Goal: Complete application form

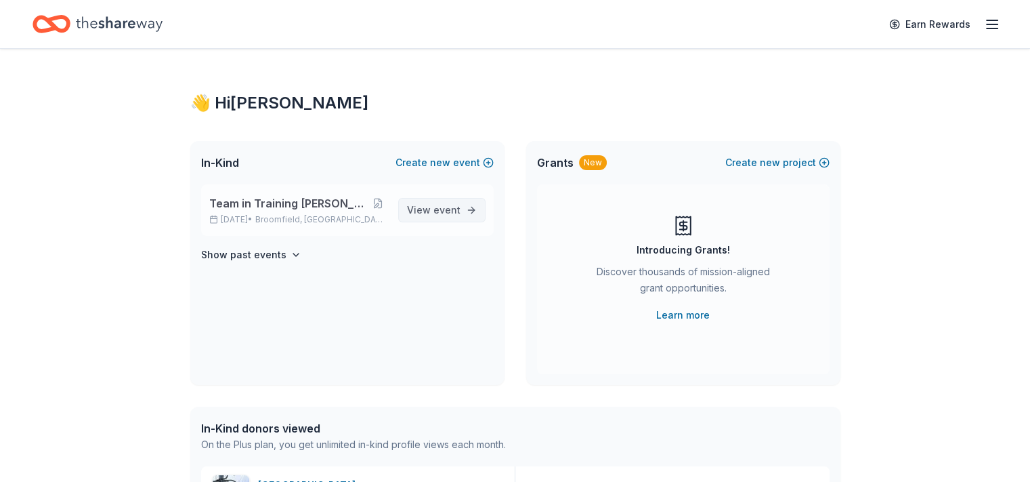
click at [428, 210] on span "View event" at bounding box center [434, 210] width 54 height 16
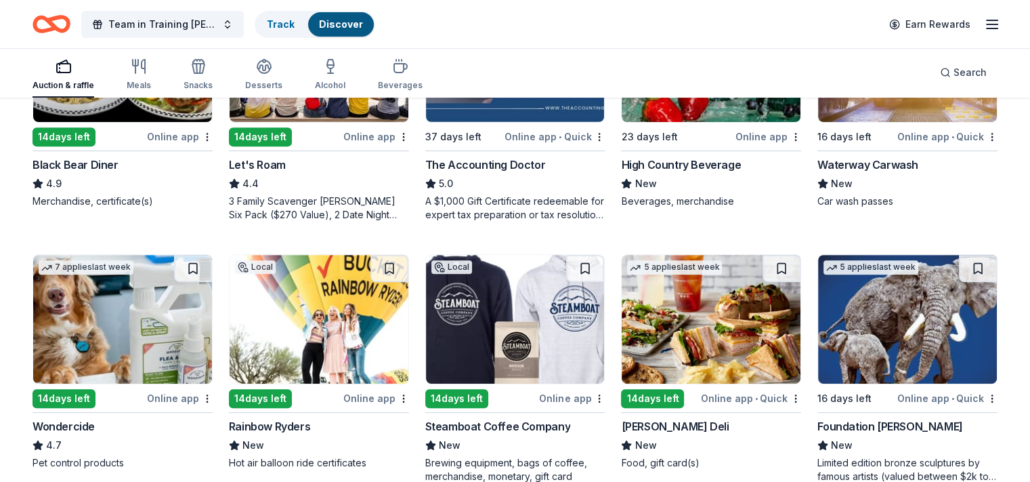
scroll to position [542, 0]
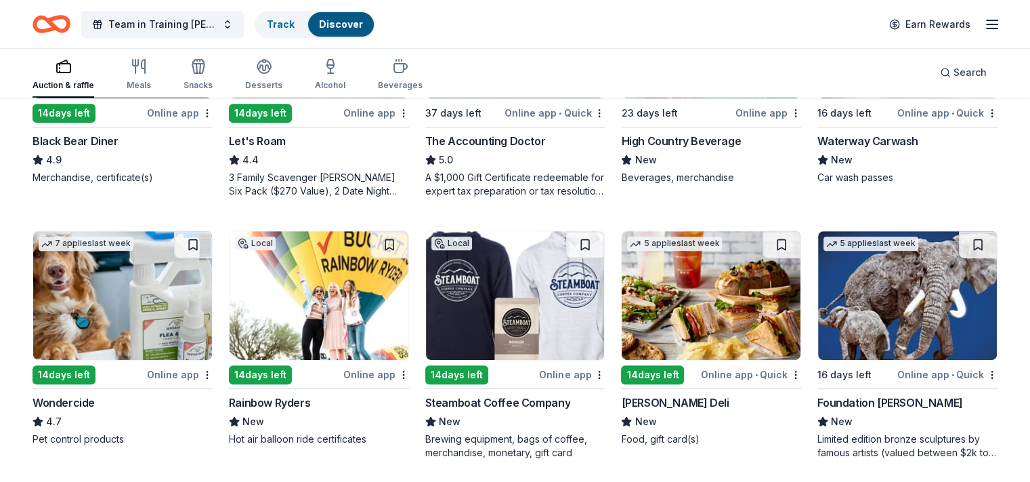
click at [462, 301] on img at bounding box center [515, 295] width 179 height 129
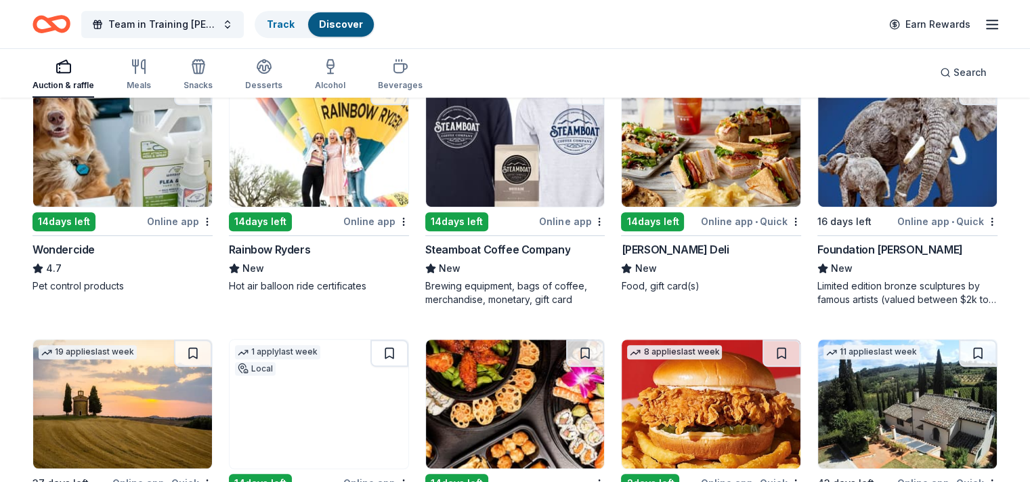
scroll to position [610, 0]
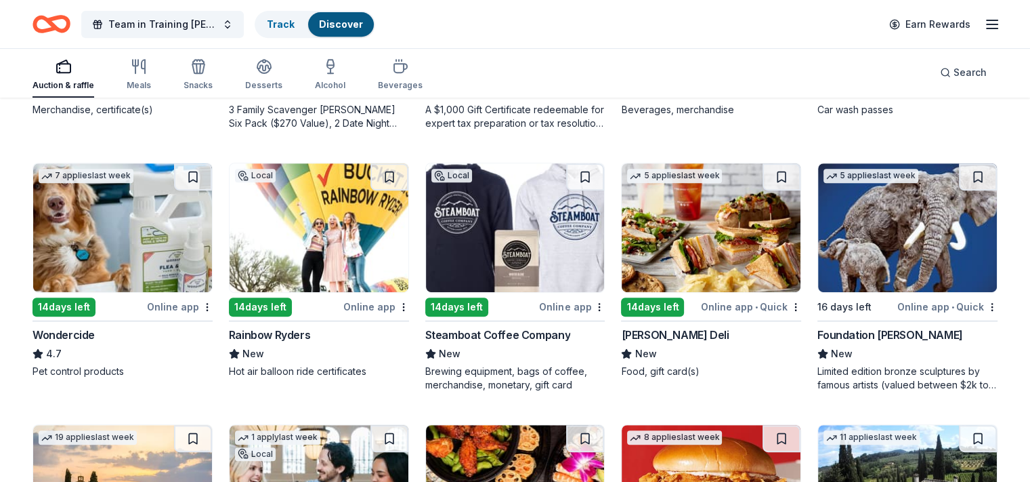
click at [474, 327] on div "Steamboat Coffee Company" at bounding box center [497, 335] width 145 height 16
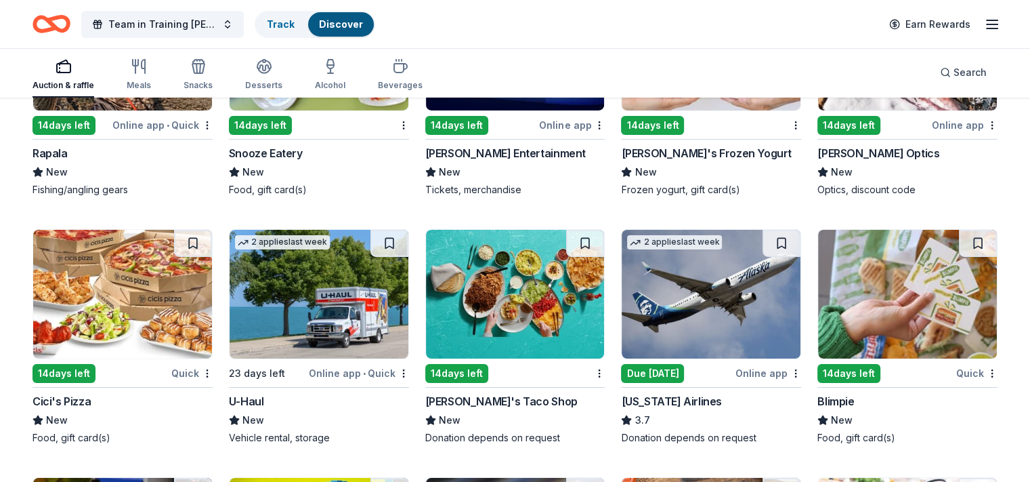
scroll to position [4709, 0]
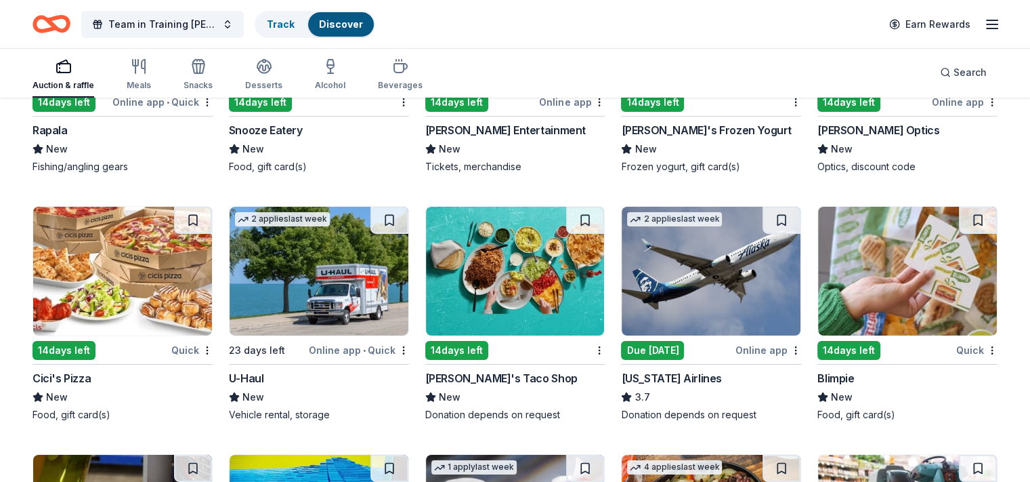
click at [822, 373] on div "Blimpie" at bounding box center [836, 378] width 37 height 16
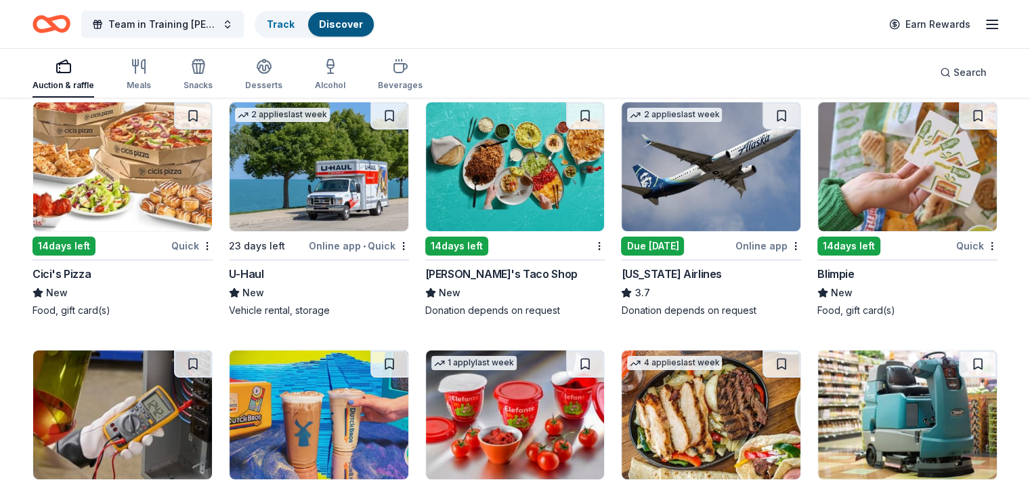
scroll to position [4812, 0]
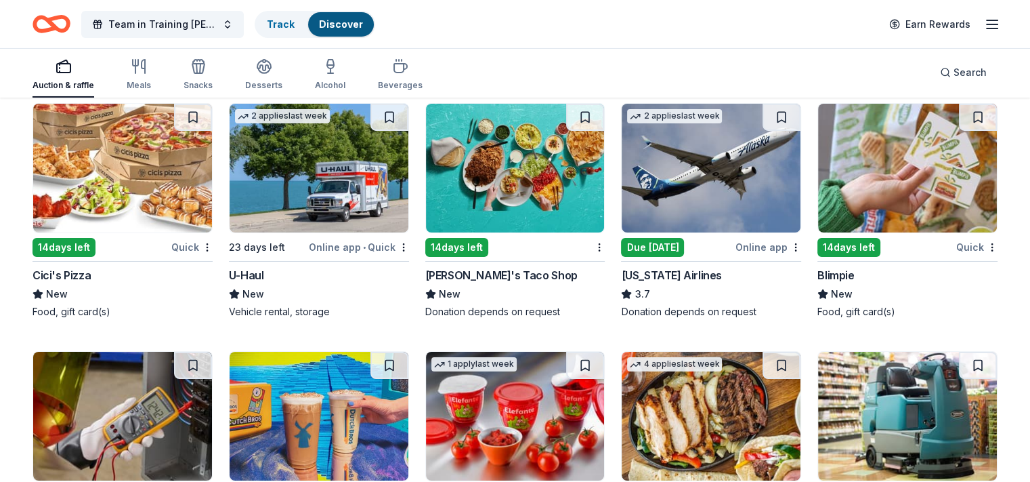
click at [837, 243] on div "14 days left" at bounding box center [849, 247] width 63 height 19
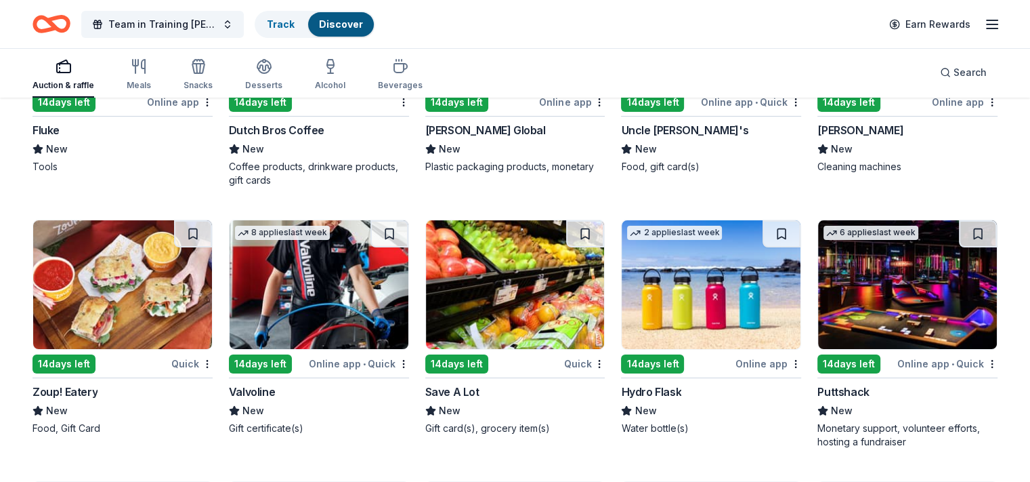
scroll to position [5219, 0]
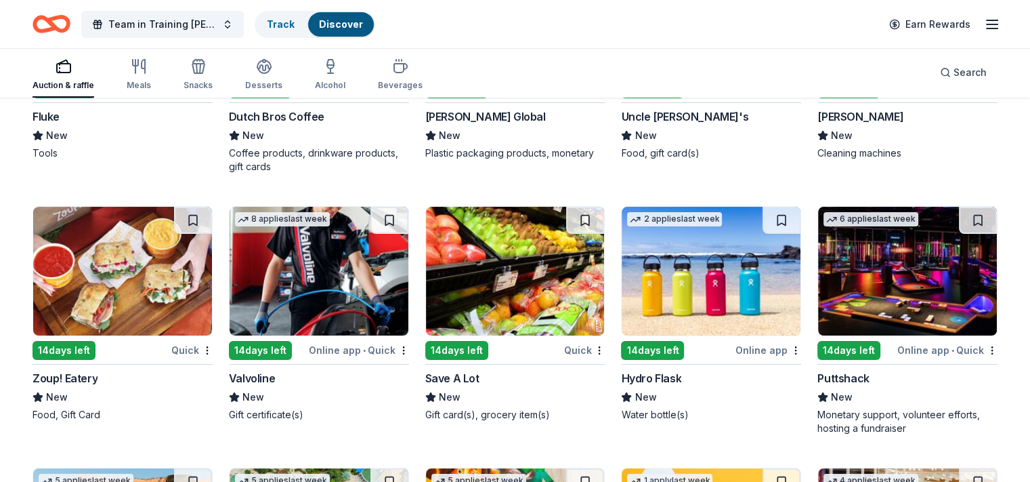
click at [273, 373] on div "Valvoline" at bounding box center [252, 378] width 46 height 16
click at [272, 379] on div "Valvoline" at bounding box center [252, 378] width 46 height 16
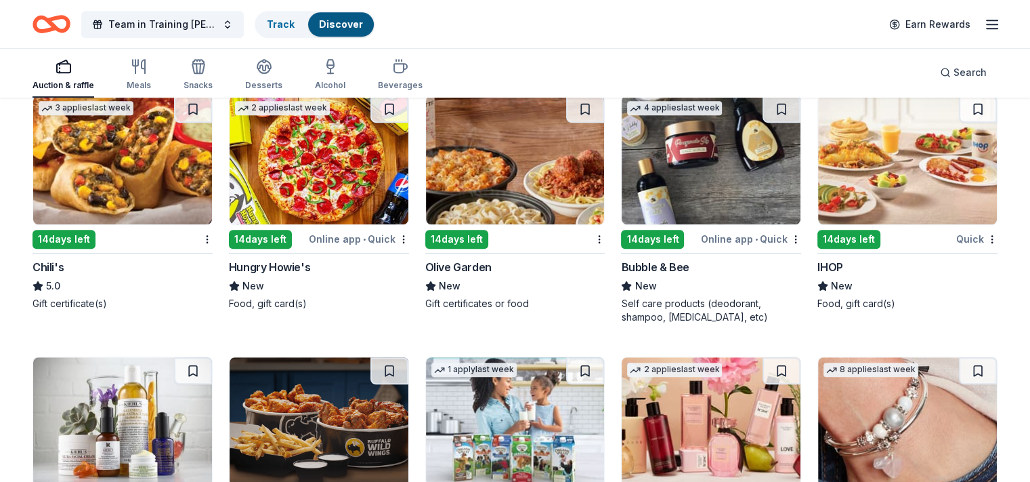
scroll to position [6148, 0]
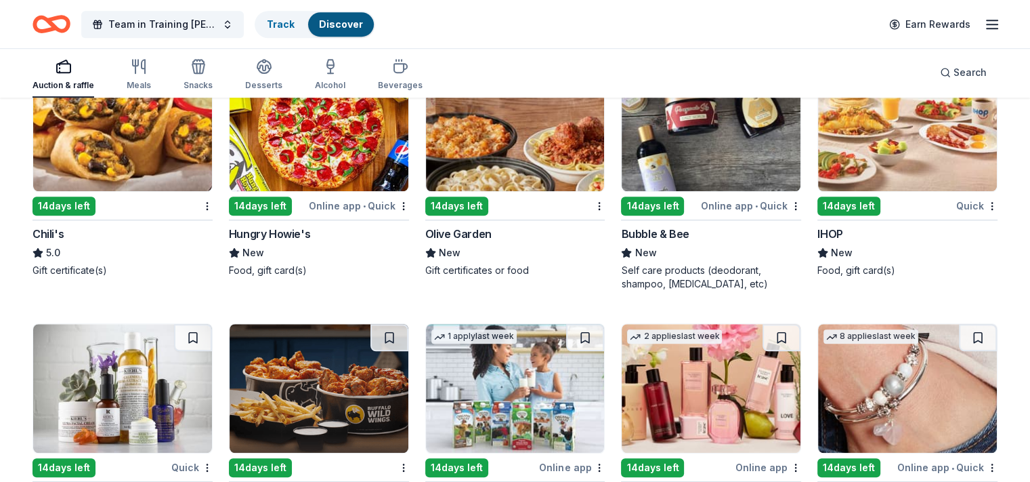
click at [672, 203] on div "14 days left" at bounding box center [652, 205] width 63 height 19
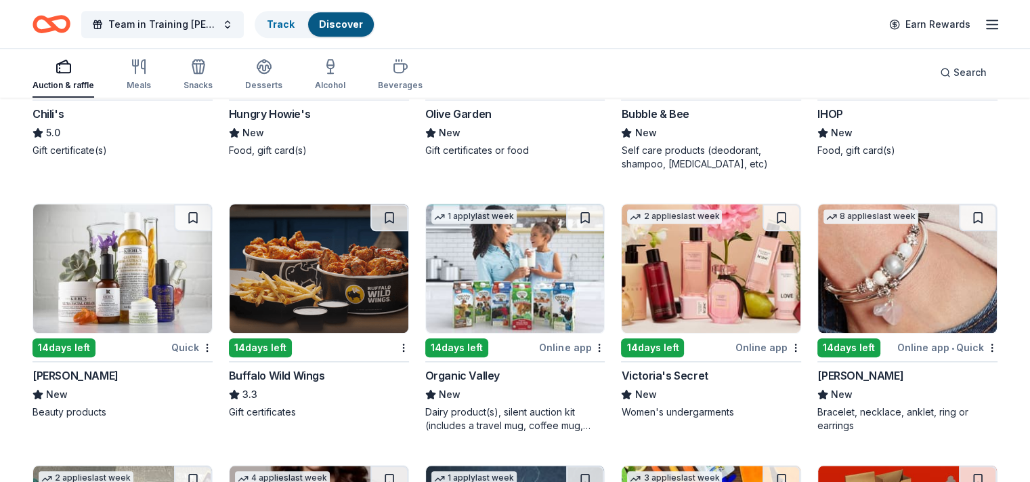
scroll to position [6283, 0]
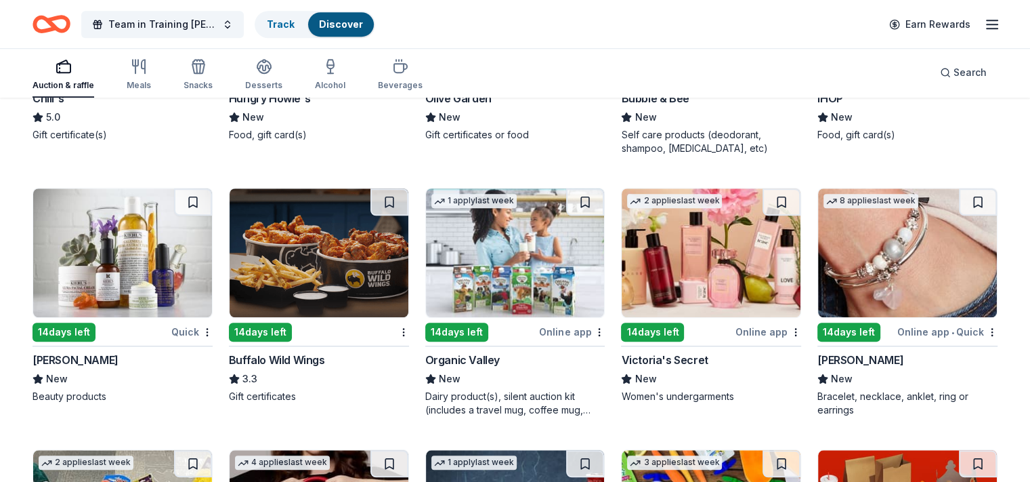
click at [471, 331] on div "14 days left" at bounding box center [456, 331] width 63 height 19
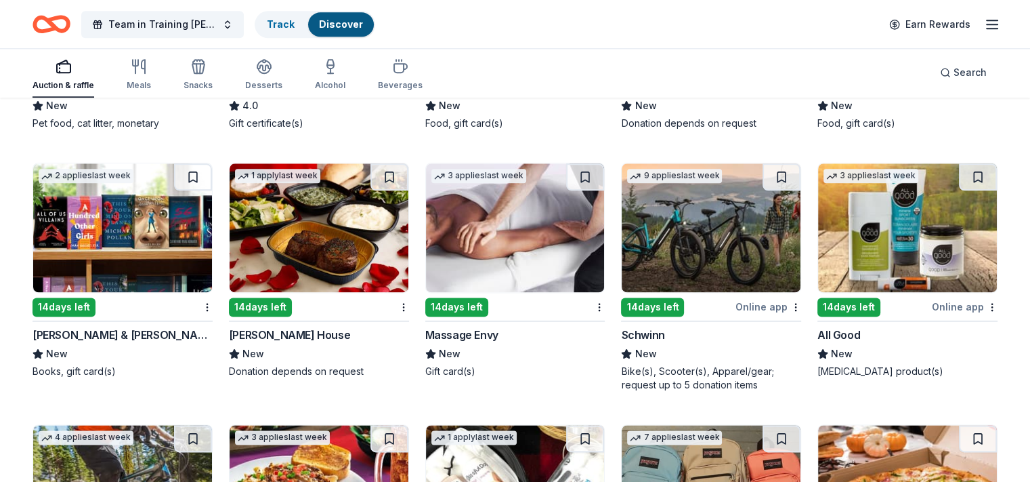
scroll to position [6841, 0]
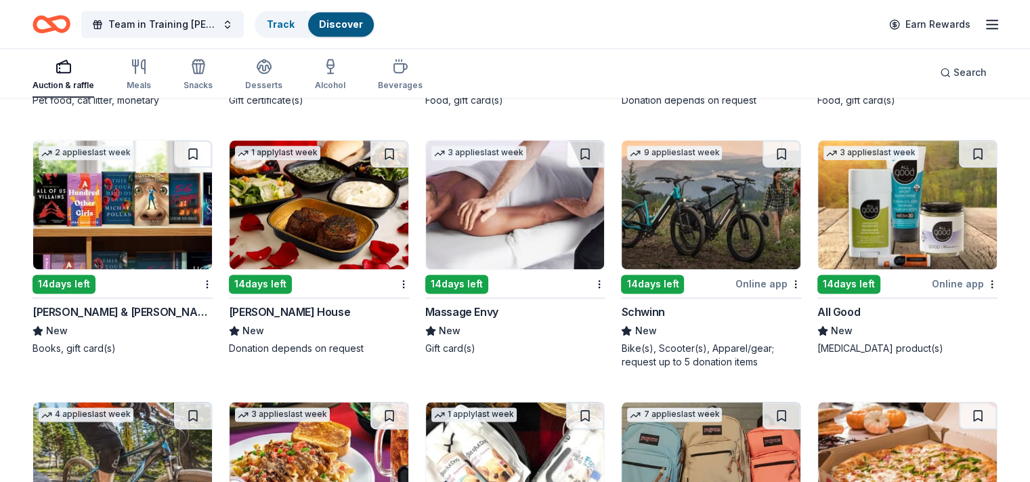
click at [84, 274] on div "14 days left" at bounding box center [64, 283] width 63 height 19
click at [287, 286] on div "14 days left" at bounding box center [260, 283] width 63 height 19
click at [468, 308] on div "Massage Envy" at bounding box center [461, 311] width 73 height 16
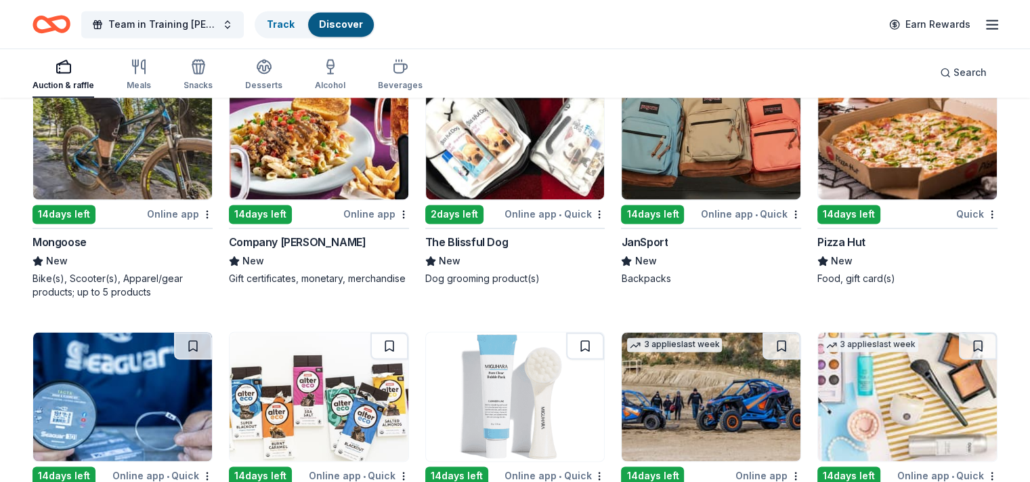
scroll to position [7160, 0]
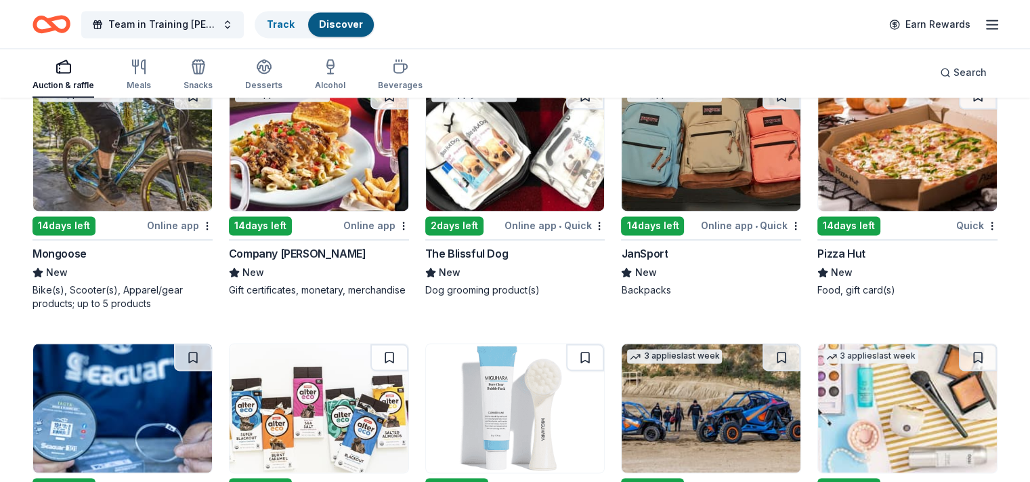
click at [841, 249] on div "Pizza Hut" at bounding box center [841, 253] width 47 height 16
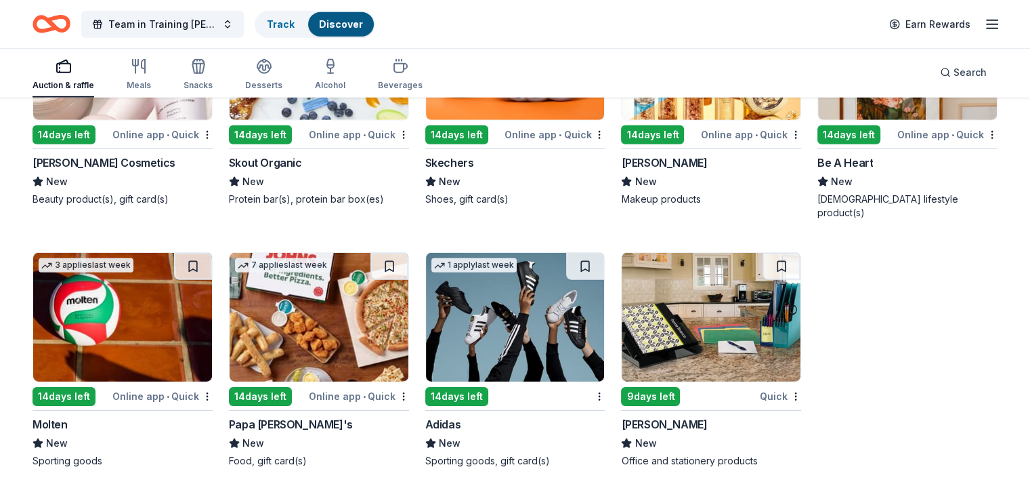
scroll to position [9309, 0]
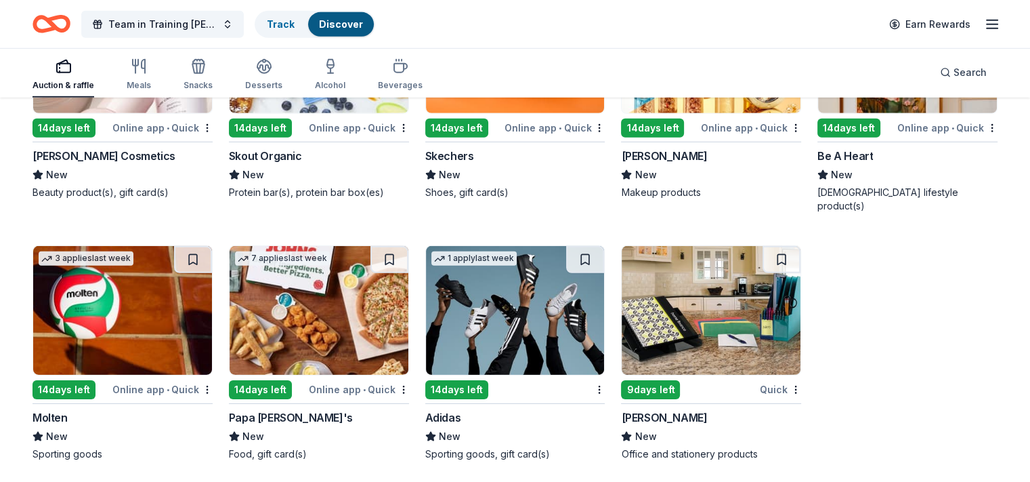
click at [637, 415] on div "Mead" at bounding box center [664, 417] width 86 height 16
click at [289, 338] on img at bounding box center [319, 310] width 179 height 129
click at [96, 386] on div "14 days left" at bounding box center [64, 389] width 63 height 19
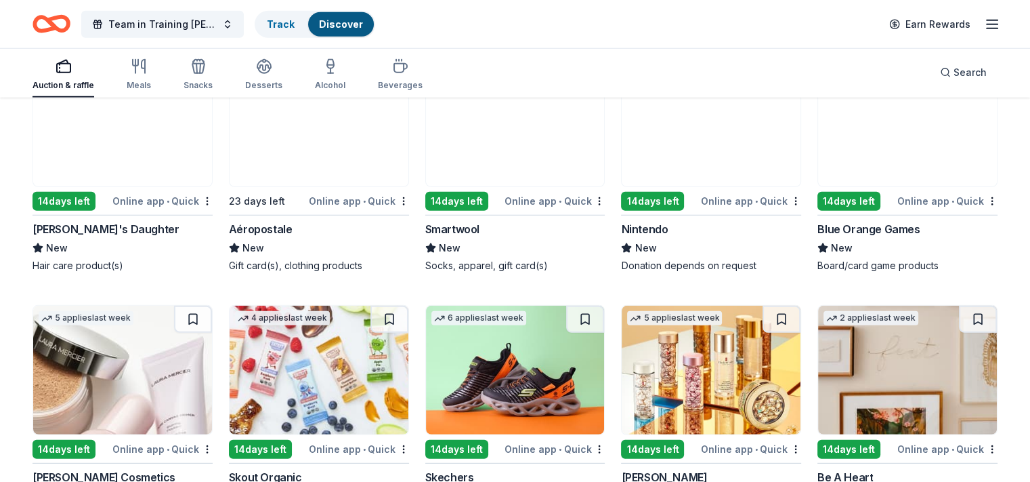
scroll to position [8970, 0]
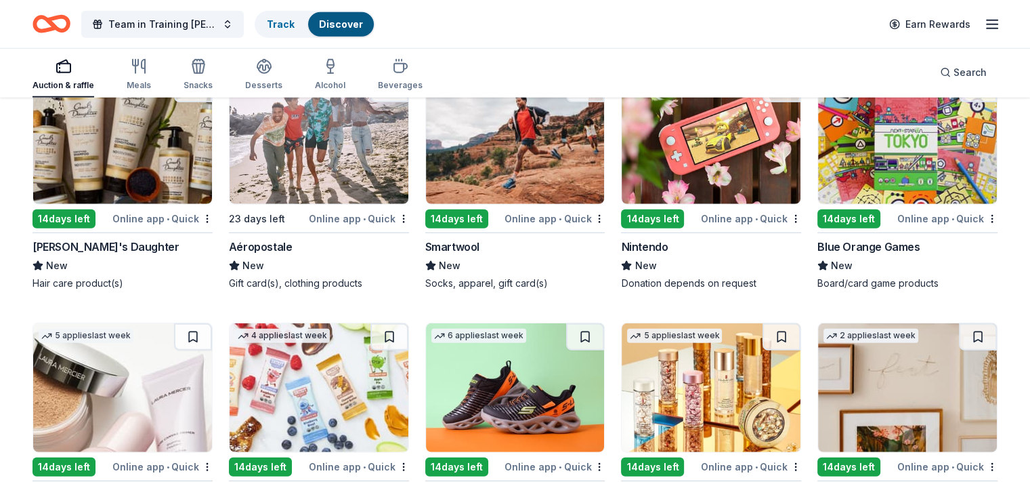
click at [831, 224] on div "14 days left" at bounding box center [849, 218] width 63 height 19
click at [637, 228] on div "14 days left" at bounding box center [652, 218] width 63 height 19
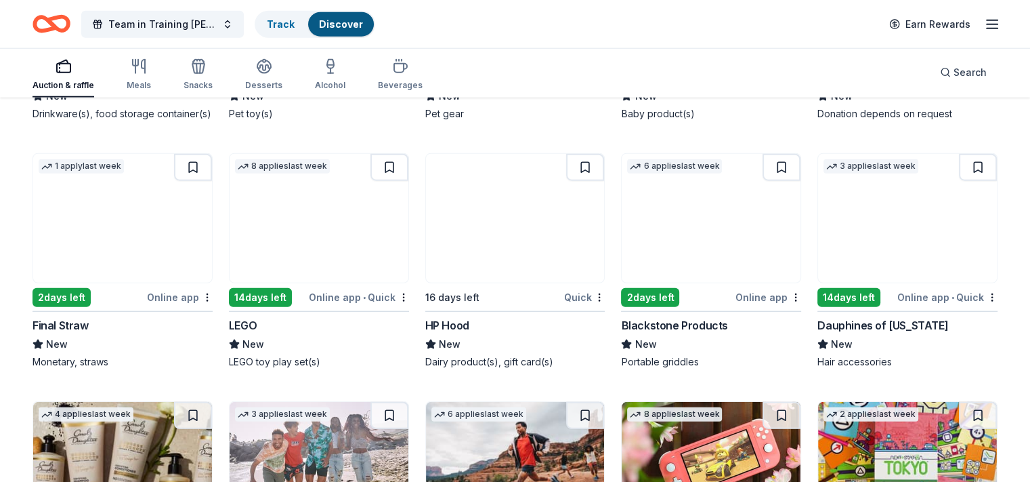
scroll to position [8632, 0]
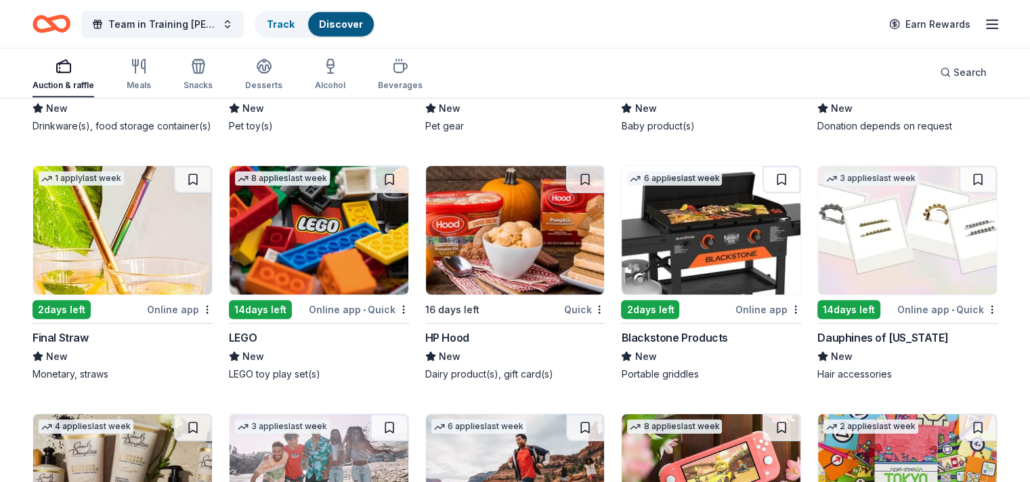
click at [87, 319] on div "2 days left" at bounding box center [62, 309] width 58 height 19
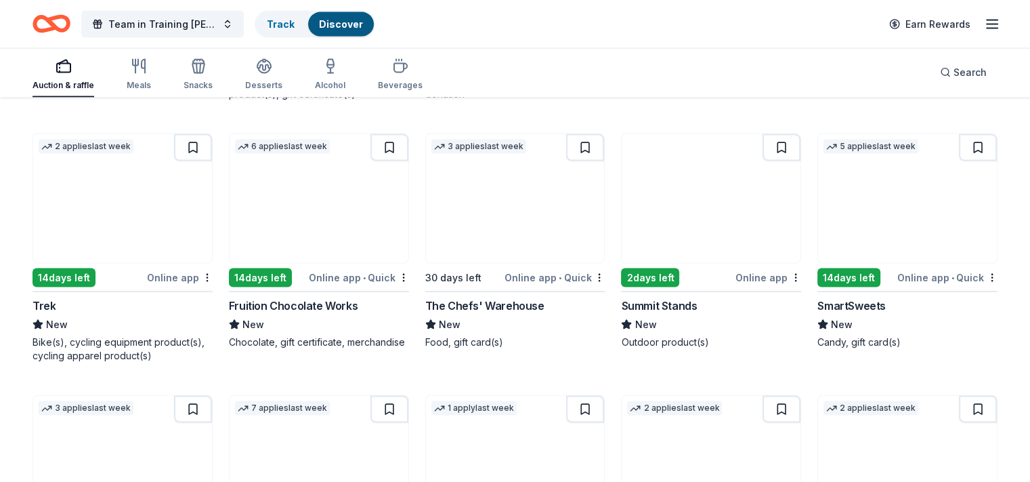
scroll to position [7819, 0]
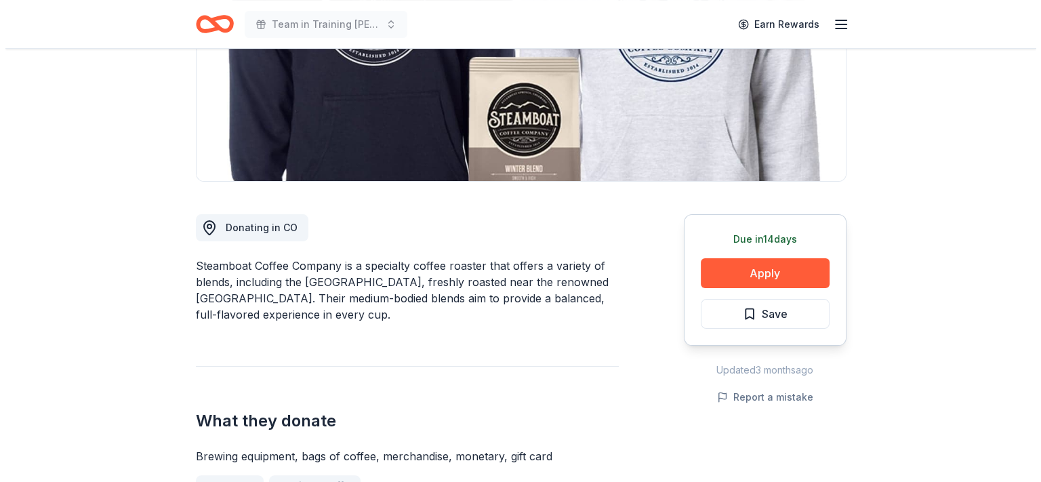
scroll to position [203, 0]
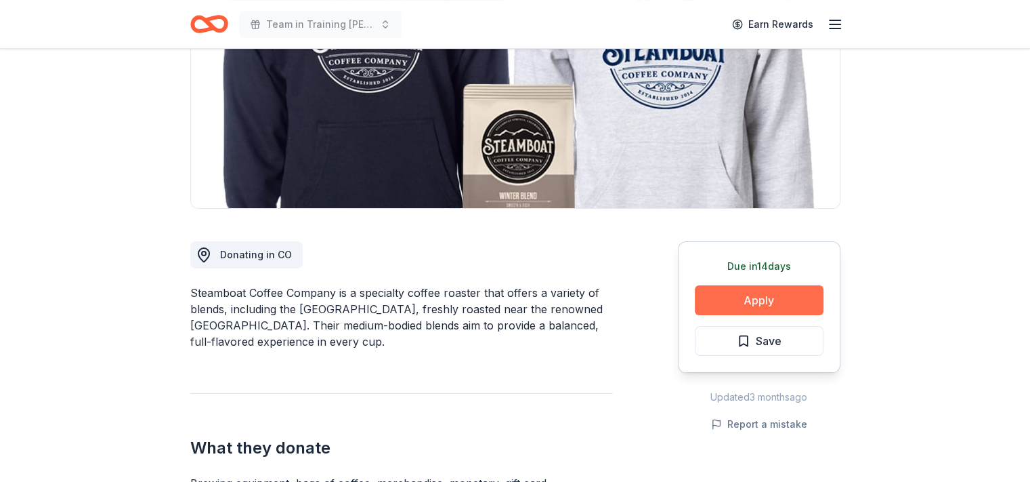
click at [730, 297] on button "Apply" at bounding box center [759, 300] width 129 height 30
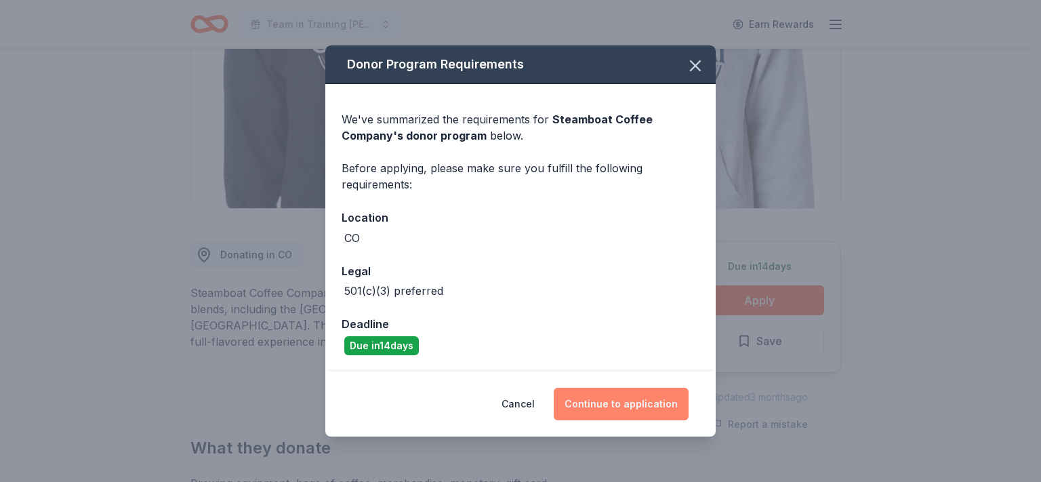
click at [599, 400] on button "Continue to application" at bounding box center [620, 403] width 135 height 33
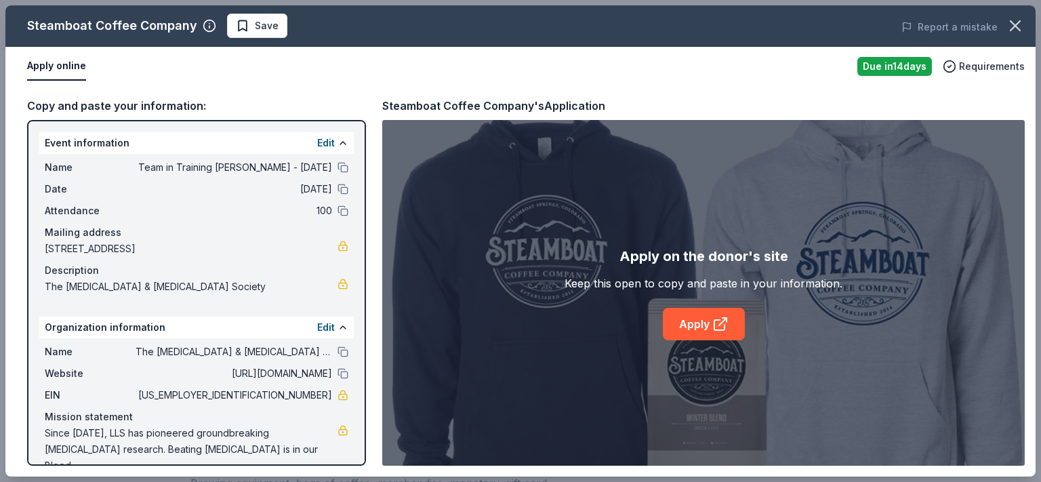
click at [133, 102] on div "Copy and paste your information:" at bounding box center [196, 106] width 339 height 18
click at [703, 322] on link "Apply" at bounding box center [704, 324] width 82 height 33
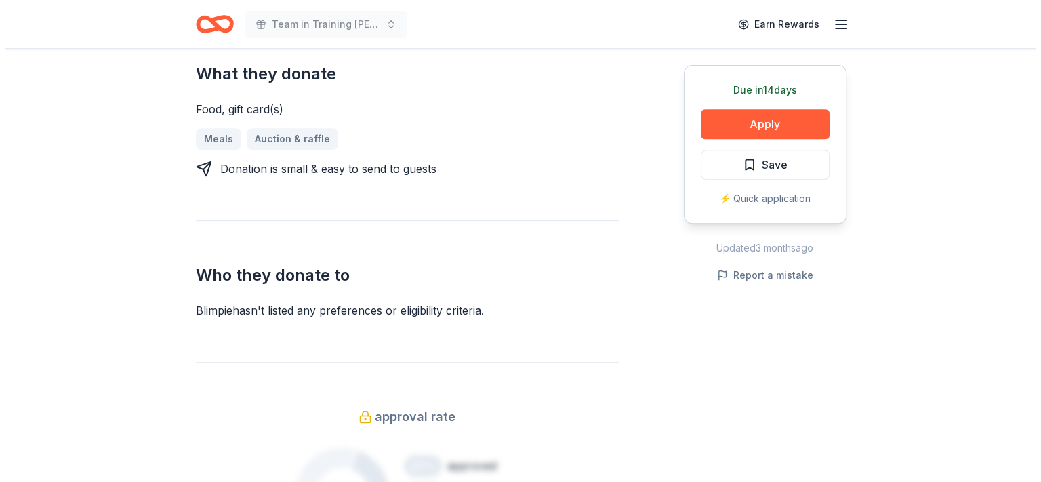
scroll to position [610, 0]
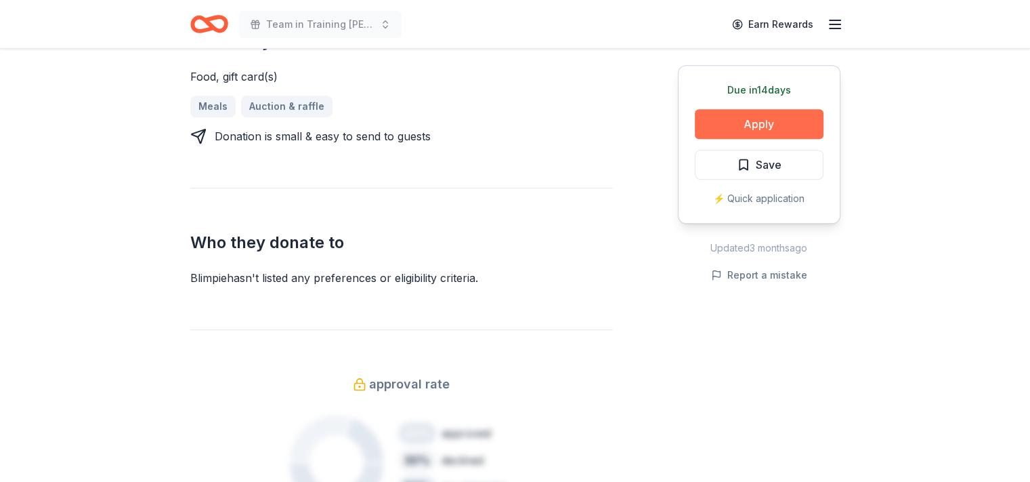
click at [750, 127] on button "Apply" at bounding box center [759, 124] width 129 height 30
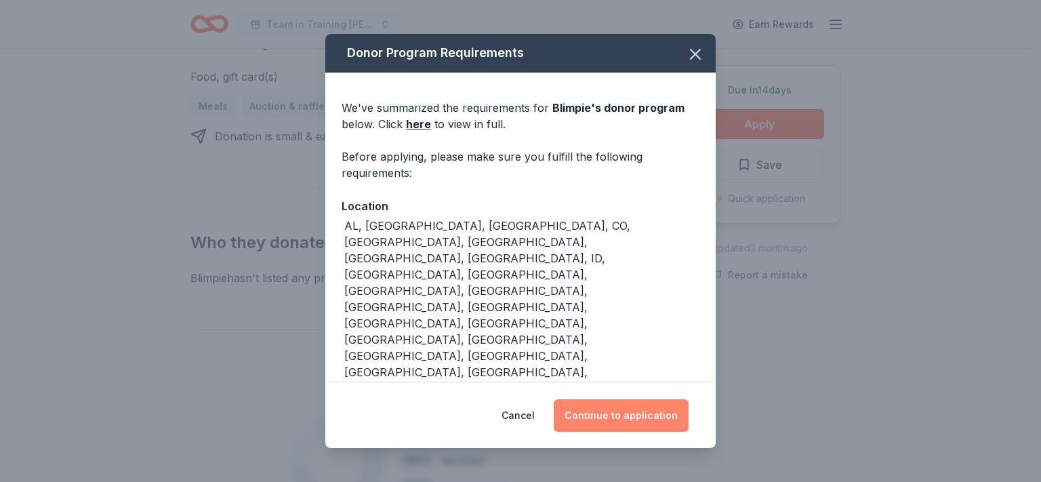
click at [618, 400] on button "Continue to application" at bounding box center [620, 415] width 135 height 33
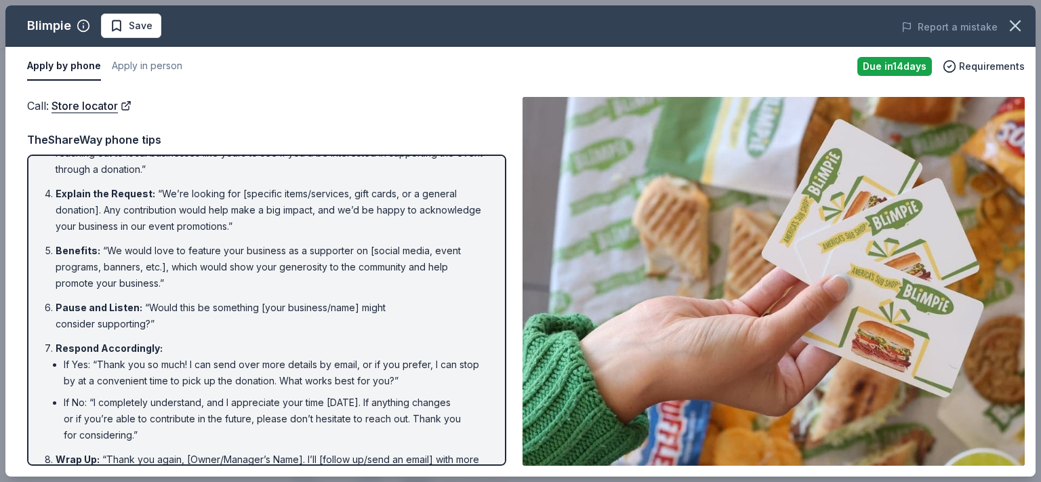
scroll to position [165, 0]
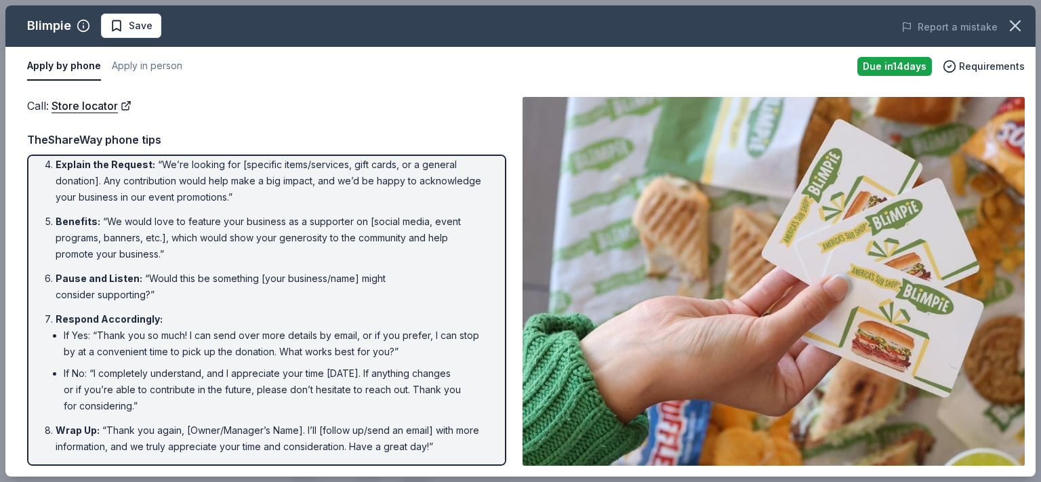
drag, startPoint x: 463, startPoint y: 444, endPoint x: 164, endPoint y: 173, distance: 403.4
click at [164, 173] on ol "Introduction : “Hello, this is [Your Name] from [Your Nonprofit's Name]. May I …" at bounding box center [266, 228] width 455 height 453
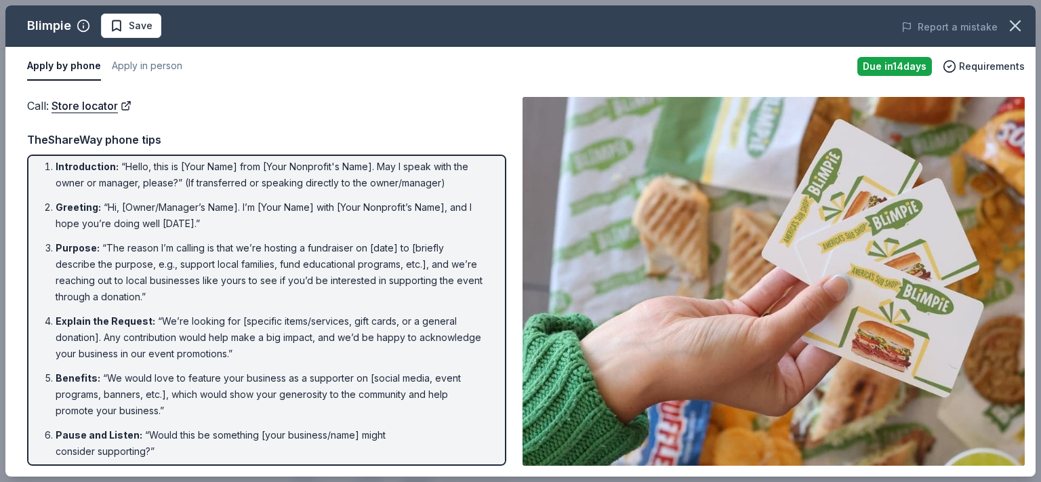
scroll to position [0, 0]
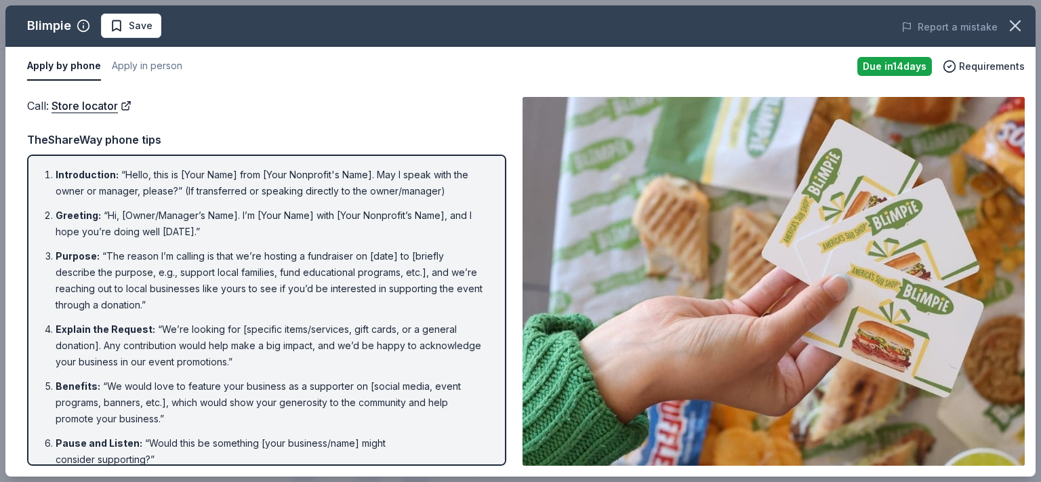
click at [55, 164] on div "Introduction : “Hello, this is [Your Name] from [Your Nonprofit's Name]. May I …" at bounding box center [266, 309] width 479 height 311
drag, startPoint x: 44, startPoint y: 170, endPoint x: 171, endPoint y: 225, distance: 138.0
click at [171, 225] on ol "Introduction : “Hello, this is [Your Name] from [Your Nonprofit's Name]. May I …" at bounding box center [266, 393] width 455 height 453
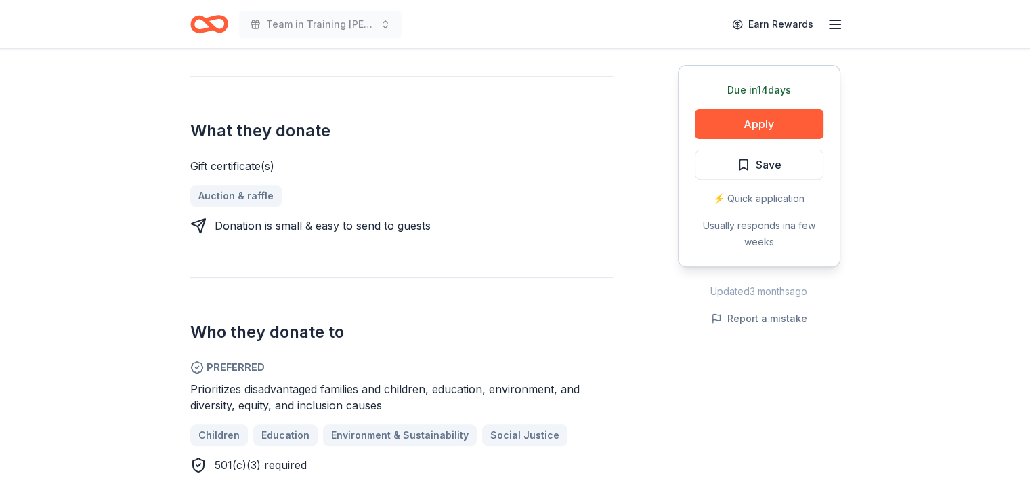
scroll to position [406, 0]
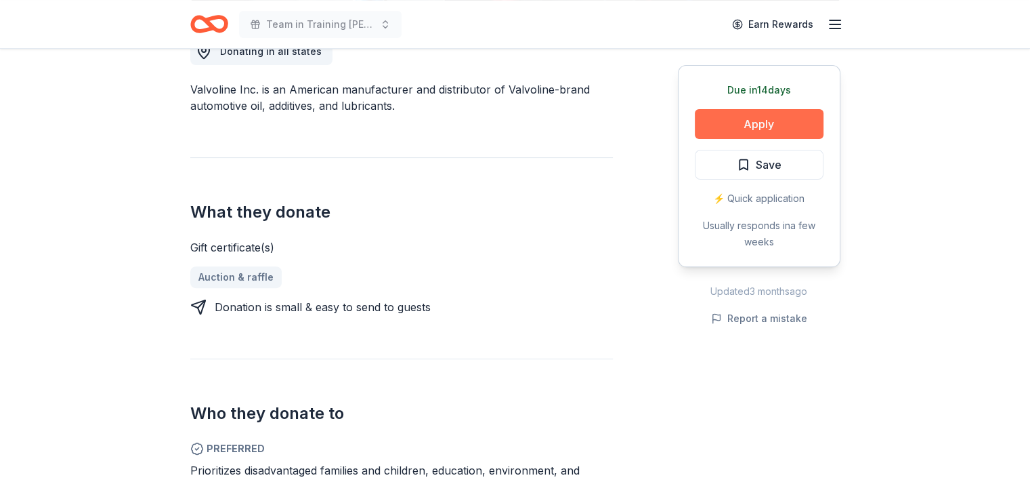
click at [799, 118] on button "Apply" at bounding box center [759, 124] width 129 height 30
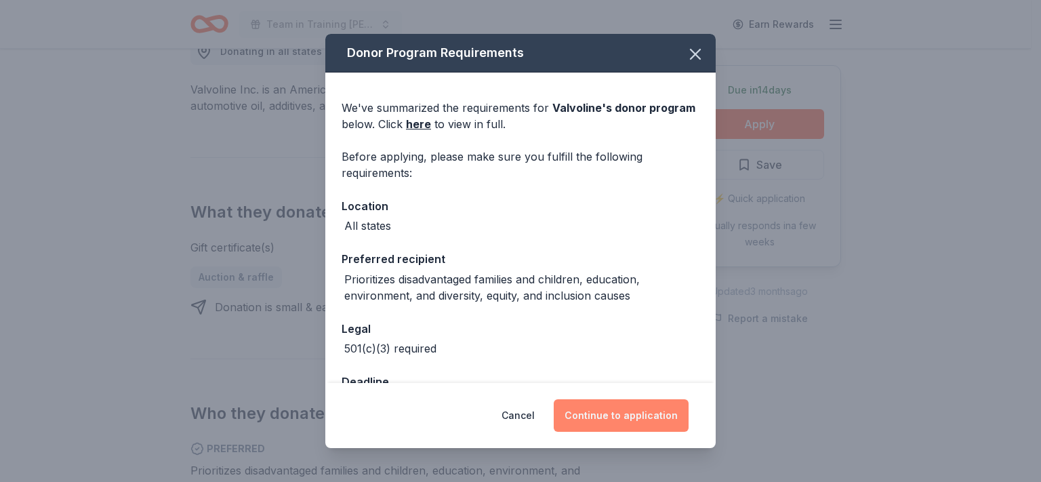
click at [626, 413] on button "Continue to application" at bounding box center [620, 415] width 135 height 33
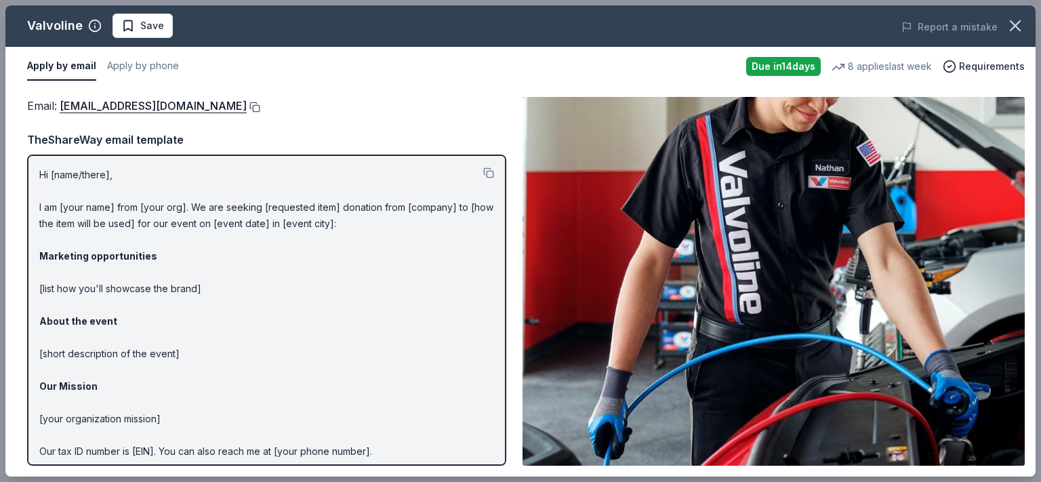
click at [247, 106] on button at bounding box center [254, 107] width 14 height 11
click at [1016, 28] on icon "button" at bounding box center [1014, 25] width 9 height 9
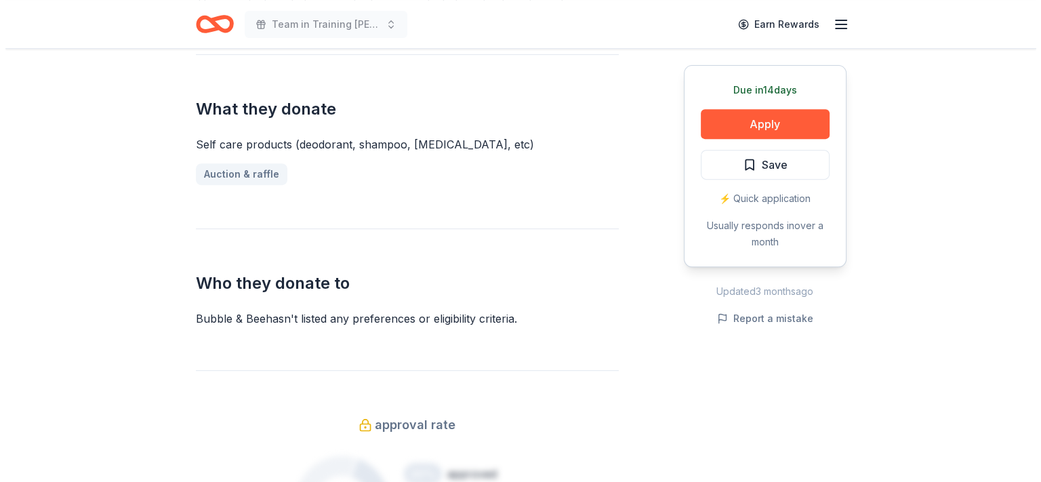
scroll to position [406, 0]
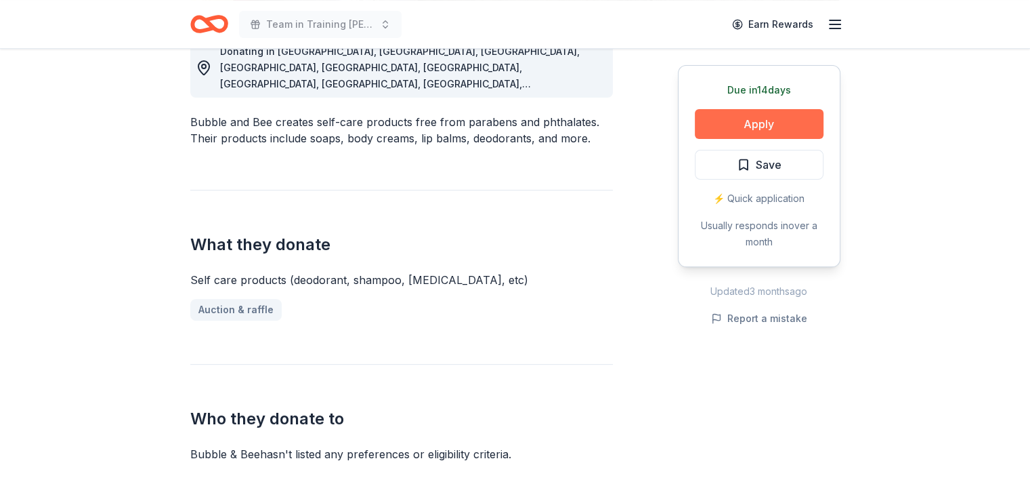
click at [761, 127] on button "Apply" at bounding box center [759, 124] width 129 height 30
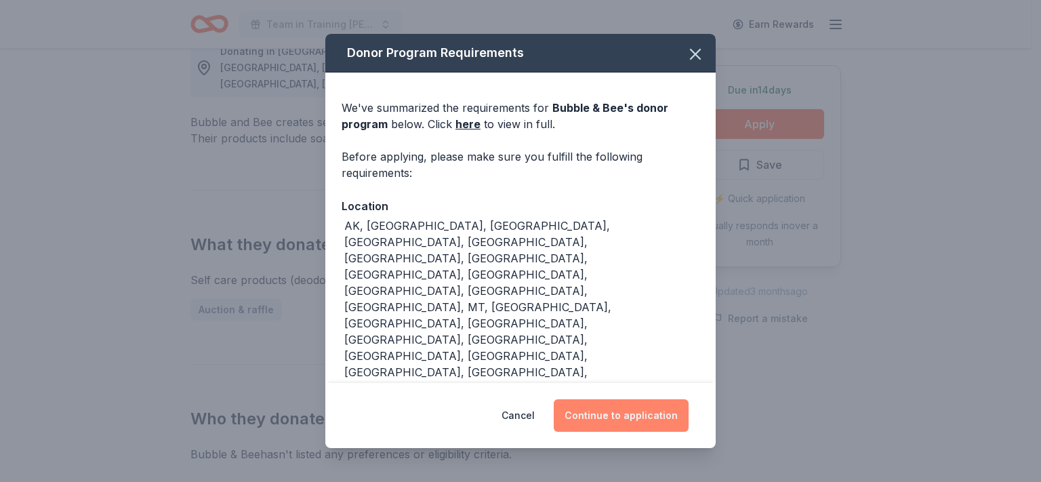
click at [645, 399] on button "Continue to application" at bounding box center [620, 415] width 135 height 33
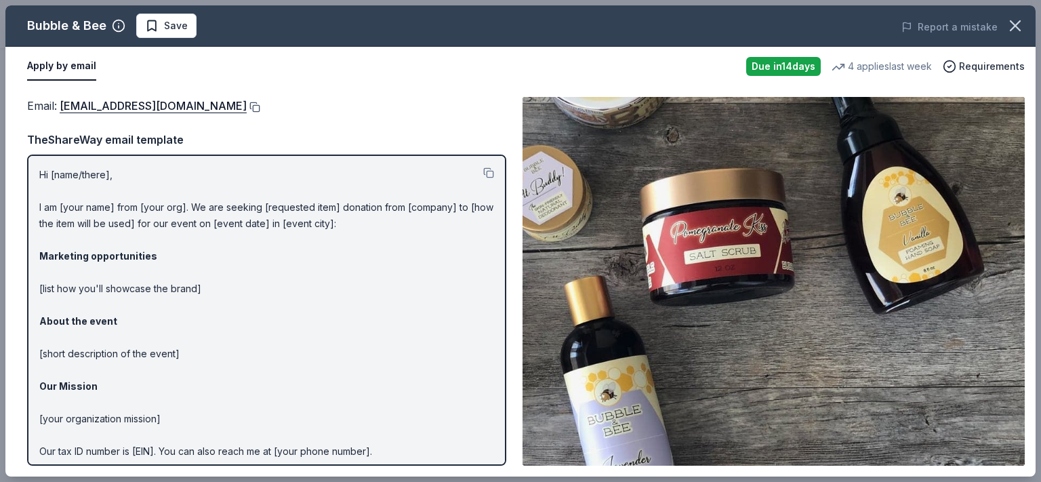
click at [247, 106] on button at bounding box center [254, 107] width 14 height 11
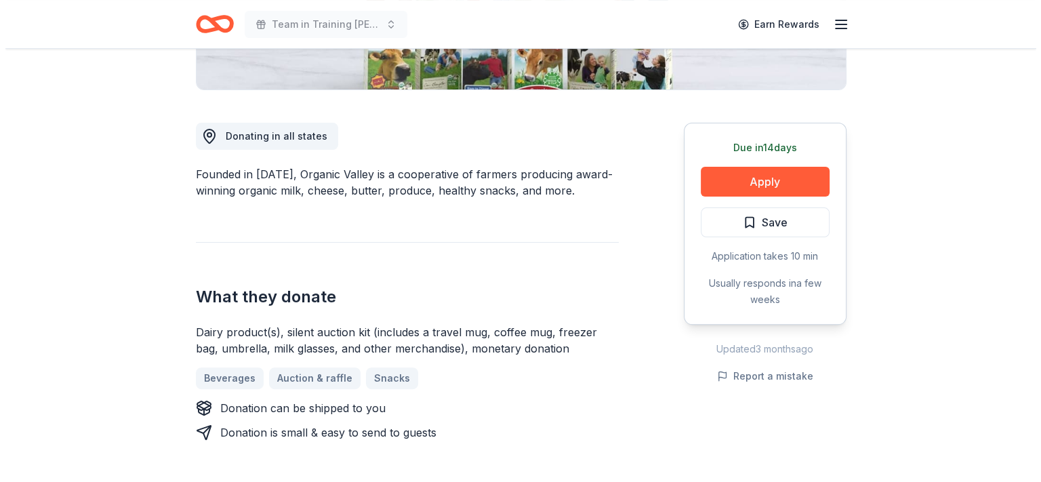
scroll to position [339, 0]
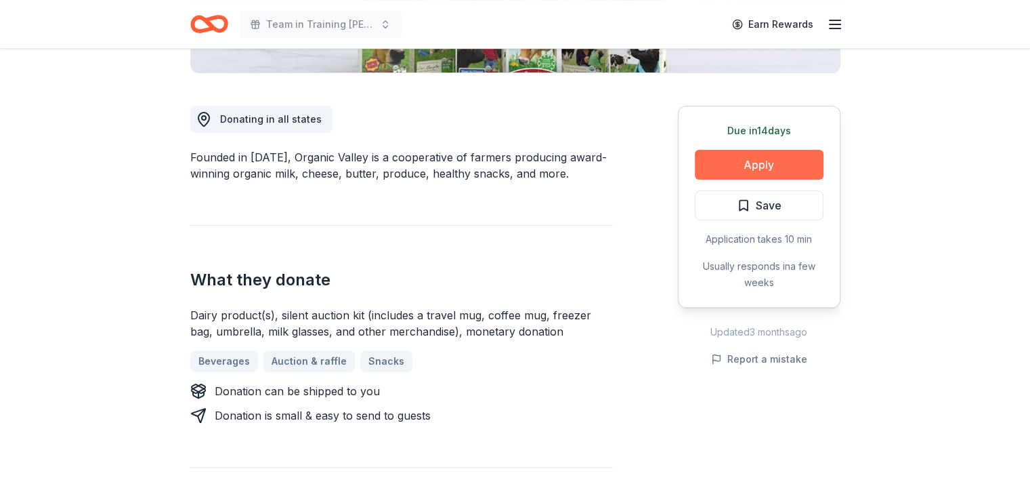
click at [748, 170] on button "Apply" at bounding box center [759, 165] width 129 height 30
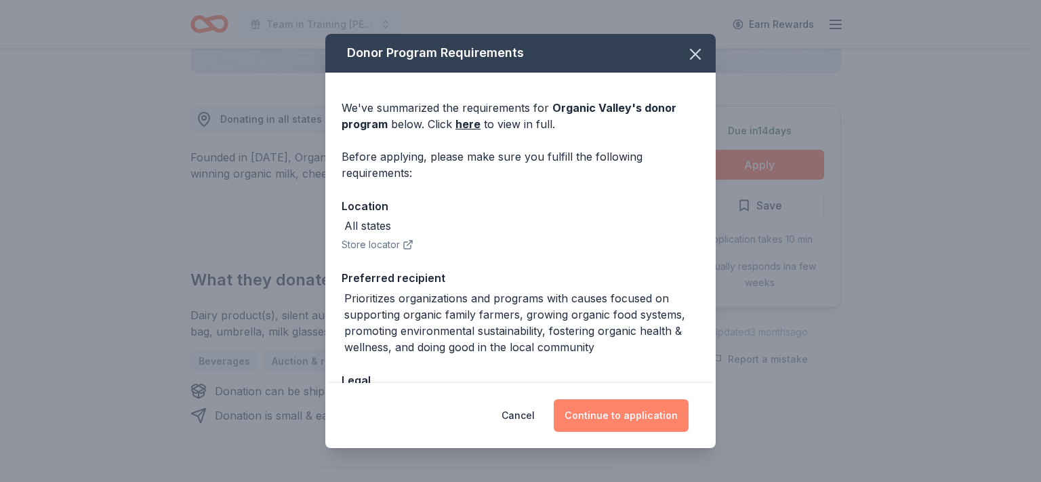
click at [602, 412] on button "Continue to application" at bounding box center [620, 415] width 135 height 33
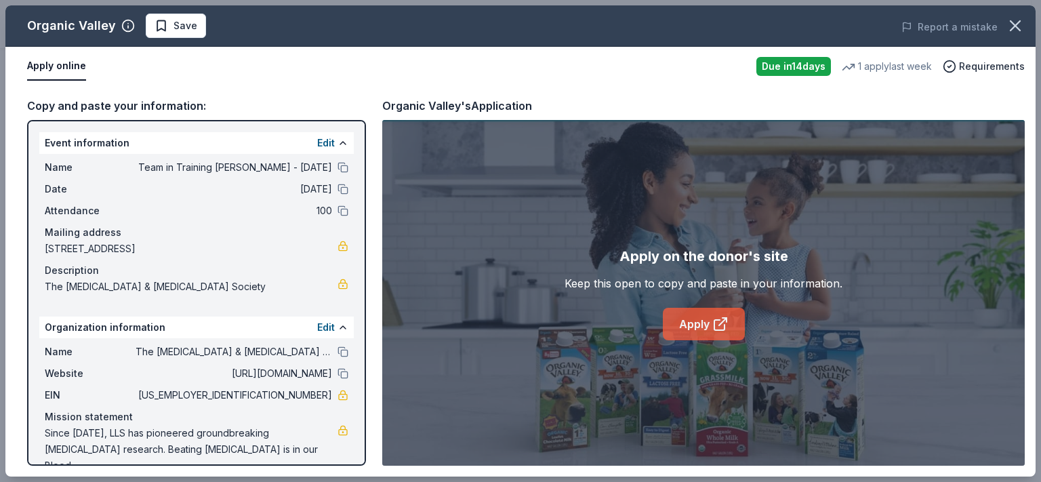
click at [691, 323] on link "Apply" at bounding box center [704, 324] width 82 height 33
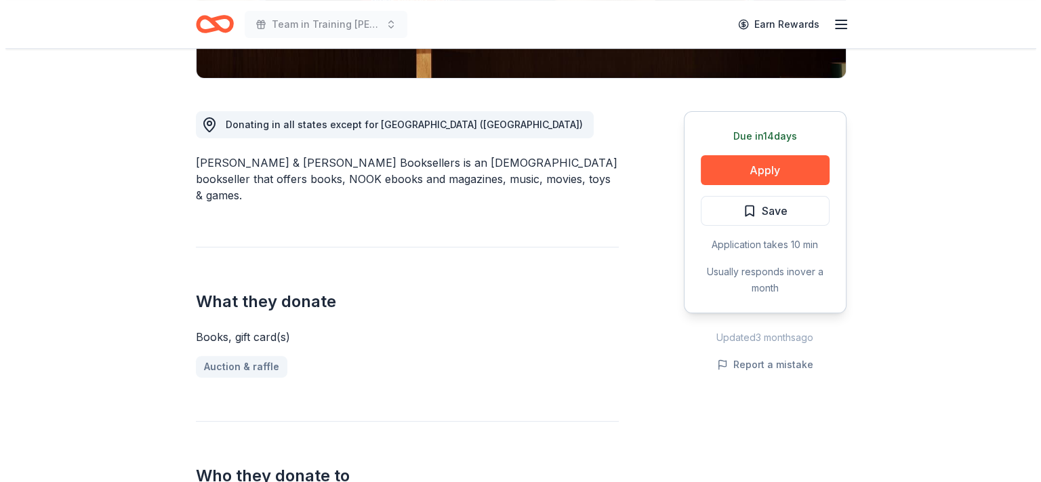
scroll to position [339, 0]
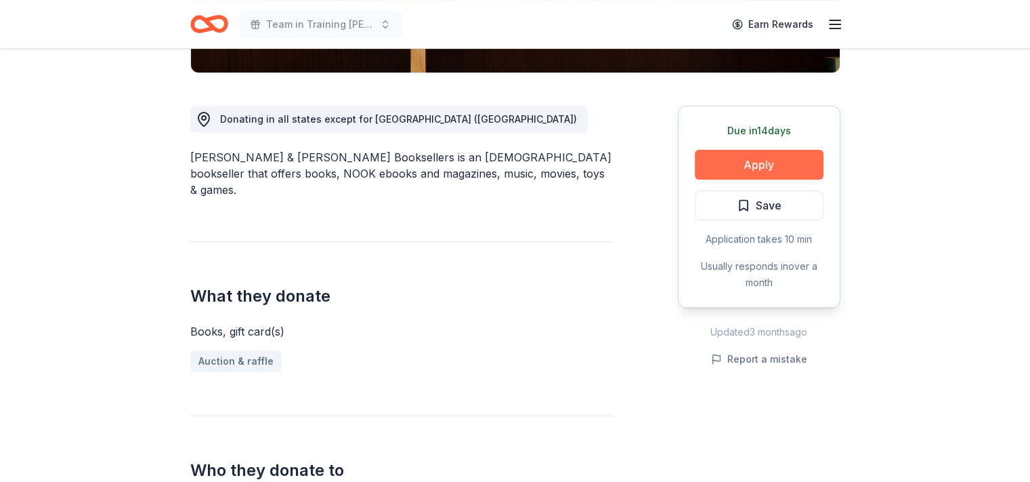
click at [778, 168] on button "Apply" at bounding box center [759, 165] width 129 height 30
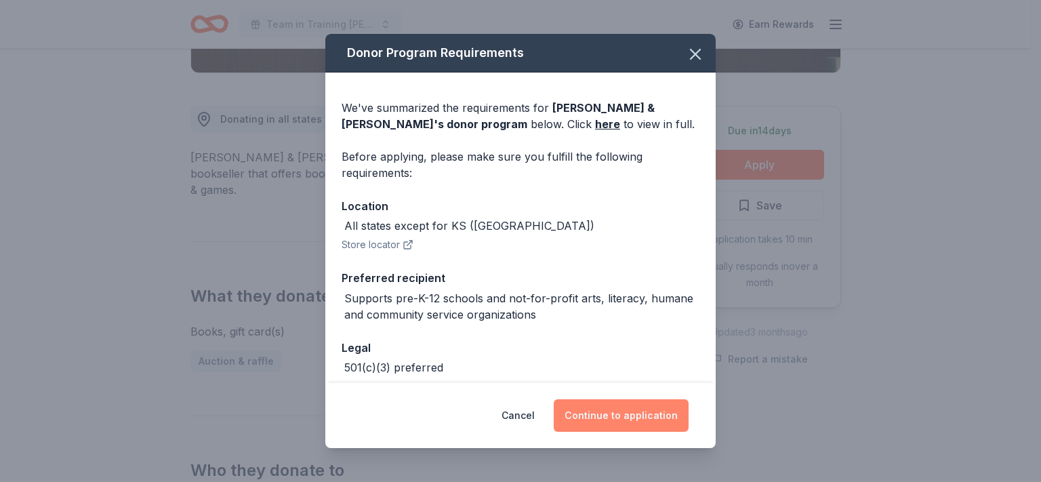
click at [629, 411] on button "Continue to application" at bounding box center [620, 415] width 135 height 33
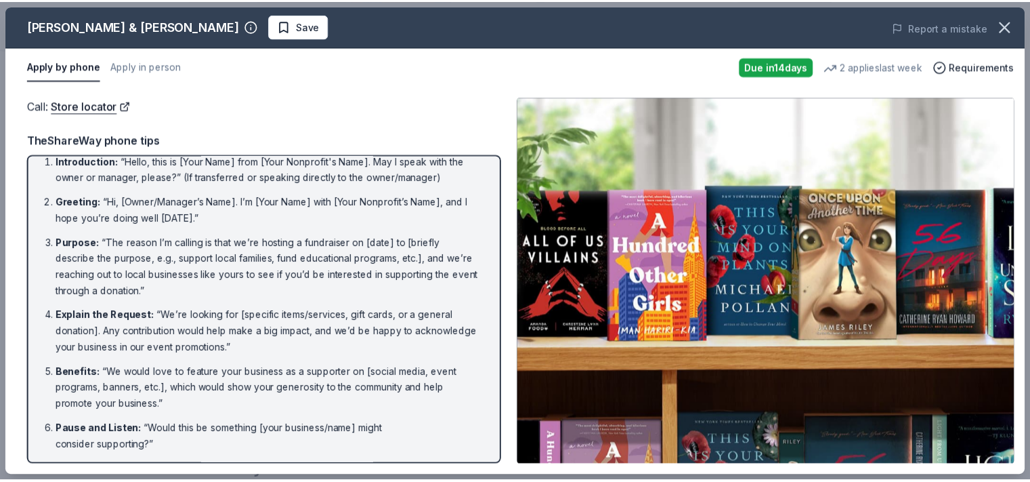
scroll to position [0, 0]
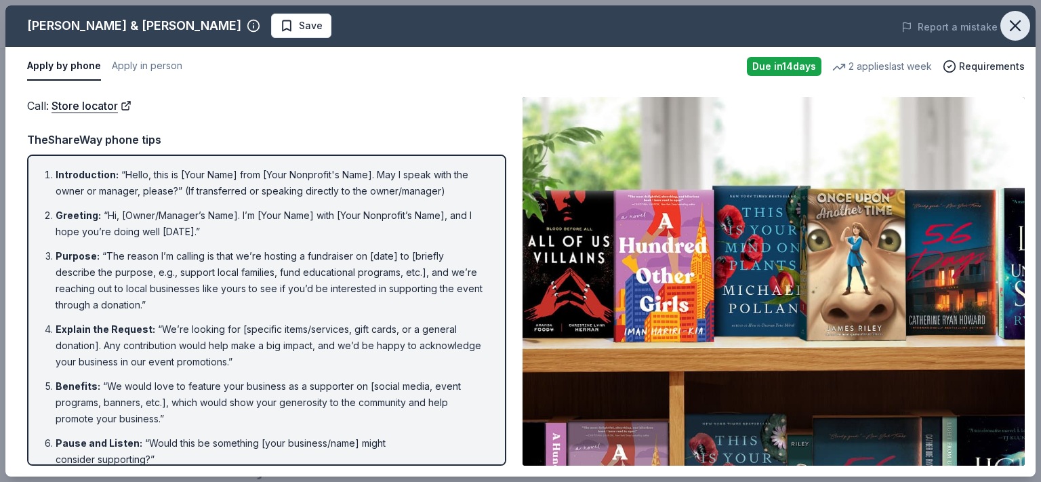
click at [1015, 30] on icon "button" at bounding box center [1014, 25] width 19 height 19
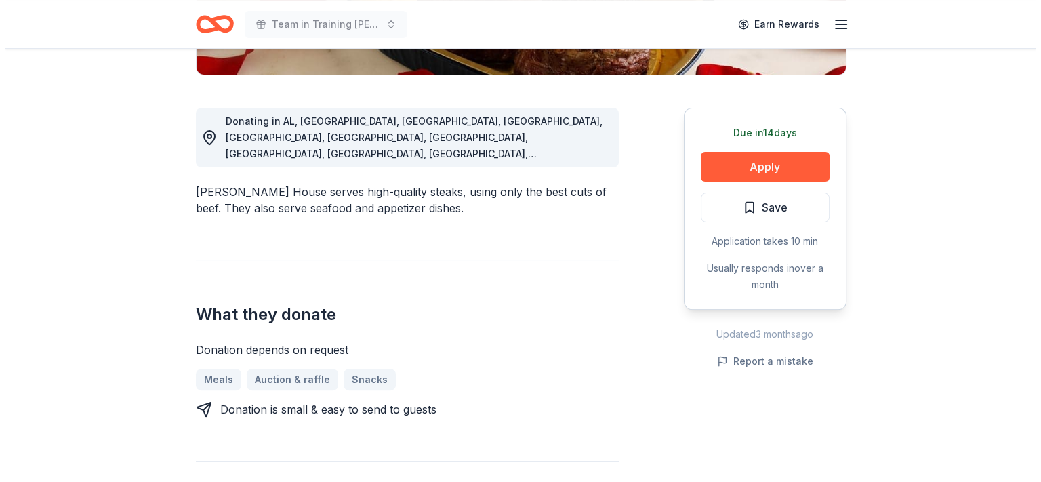
scroll to position [339, 0]
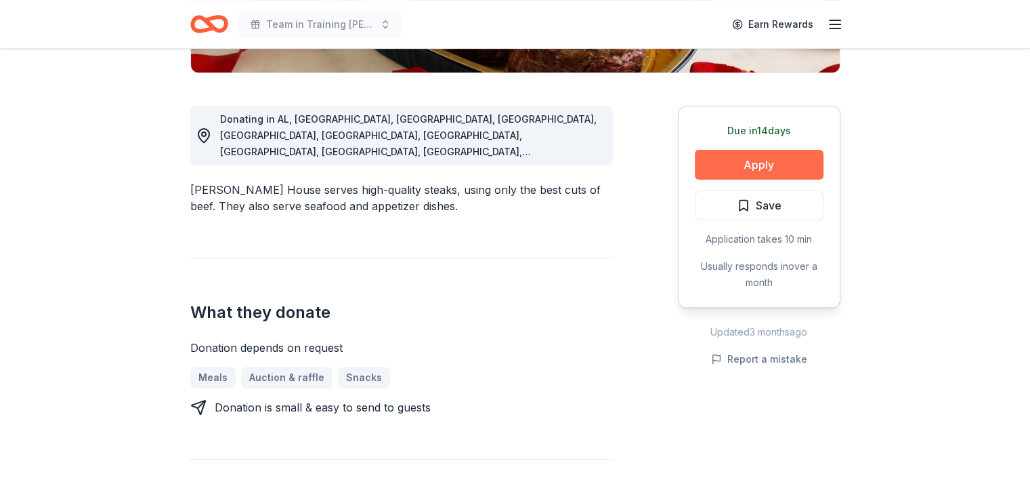
click at [737, 158] on button "Apply" at bounding box center [759, 165] width 129 height 30
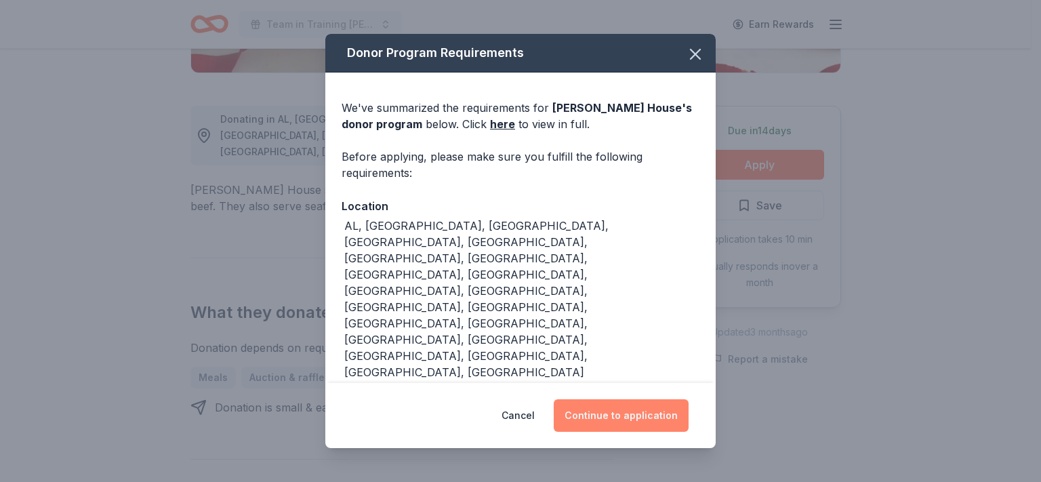
click at [631, 404] on button "Continue to application" at bounding box center [620, 415] width 135 height 33
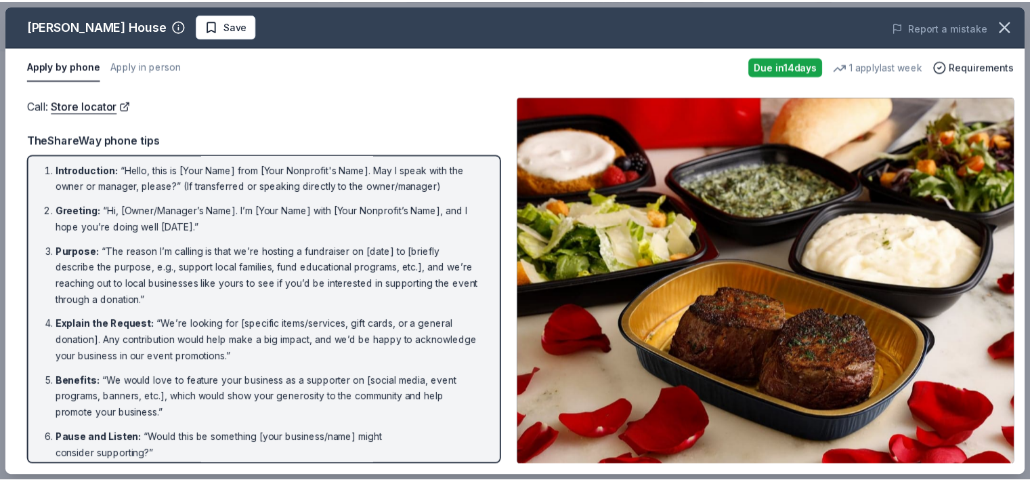
scroll to position [0, 0]
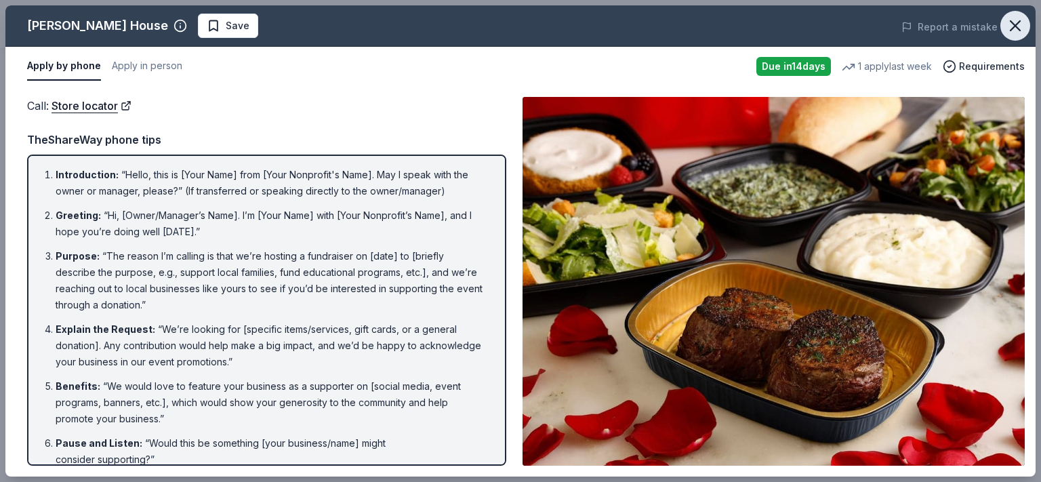
click at [1011, 28] on icon "button" at bounding box center [1014, 25] width 9 height 9
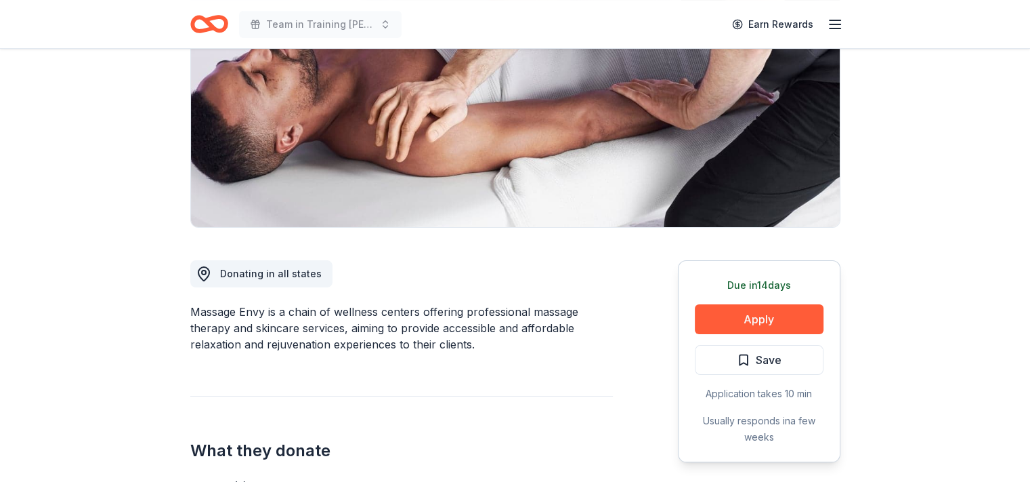
scroll to position [203, 0]
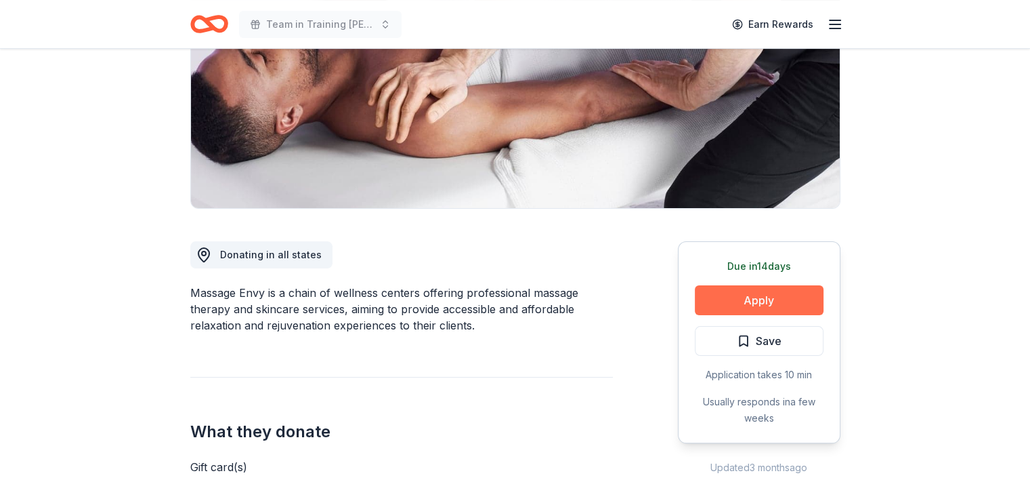
click at [746, 292] on button "Apply" at bounding box center [759, 300] width 129 height 30
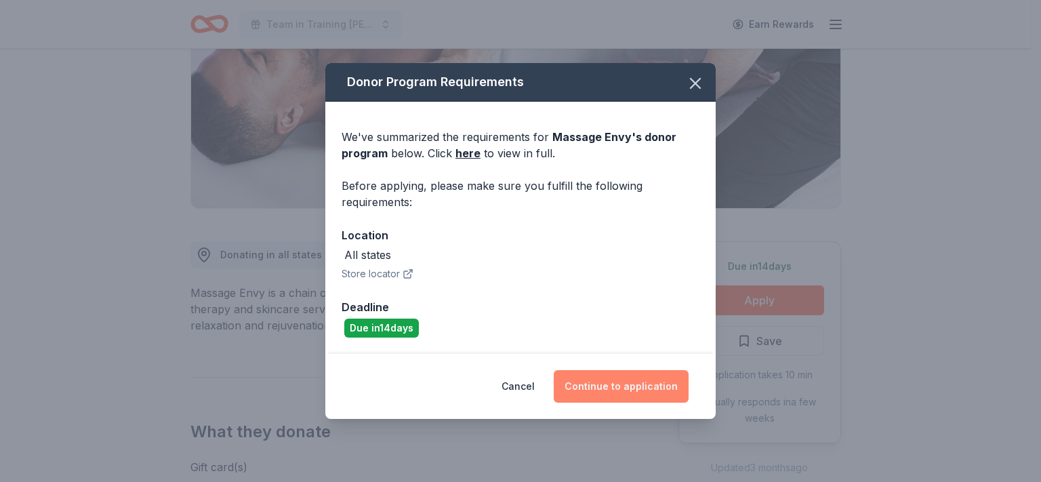
click at [645, 374] on button "Continue to application" at bounding box center [620, 386] width 135 height 33
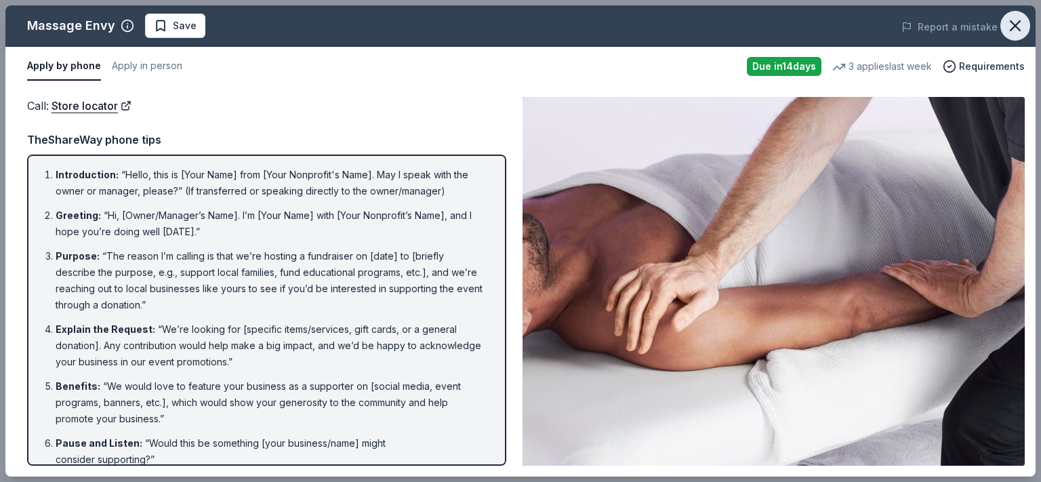
click at [1020, 25] on icon "button" at bounding box center [1014, 25] width 19 height 19
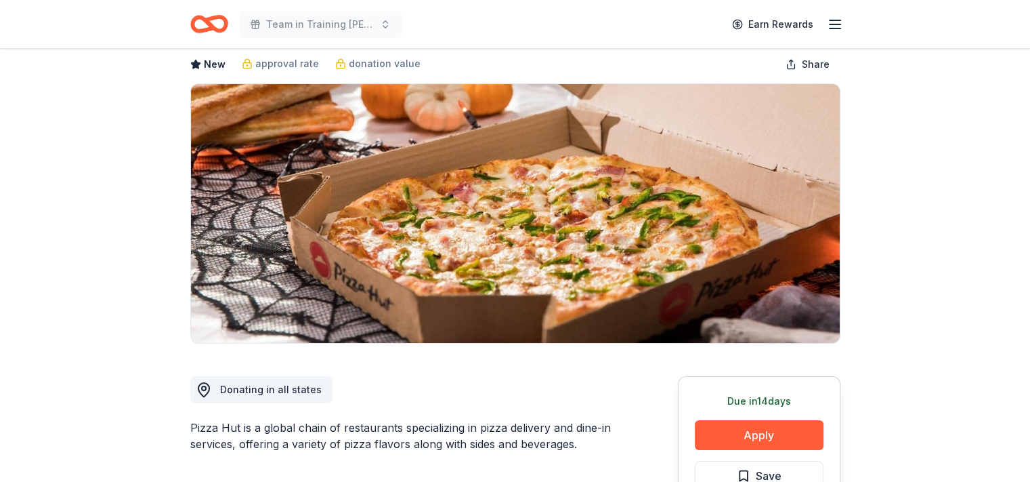
scroll to position [203, 0]
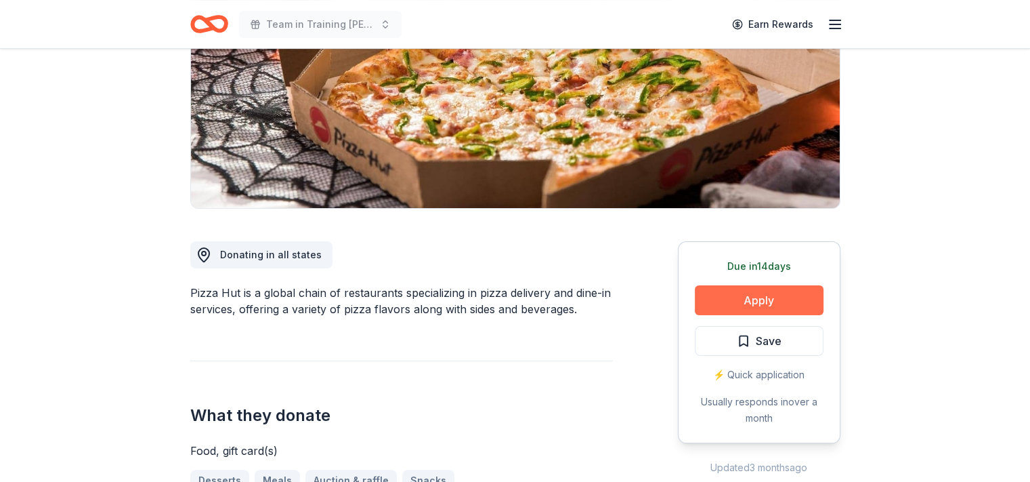
click at [753, 293] on button "Apply" at bounding box center [759, 300] width 129 height 30
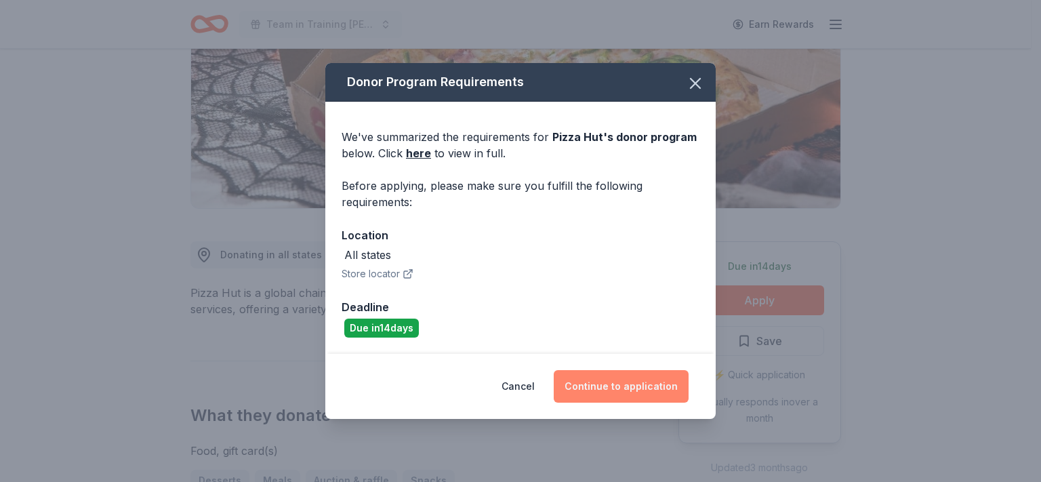
click at [588, 373] on button "Continue to application" at bounding box center [620, 386] width 135 height 33
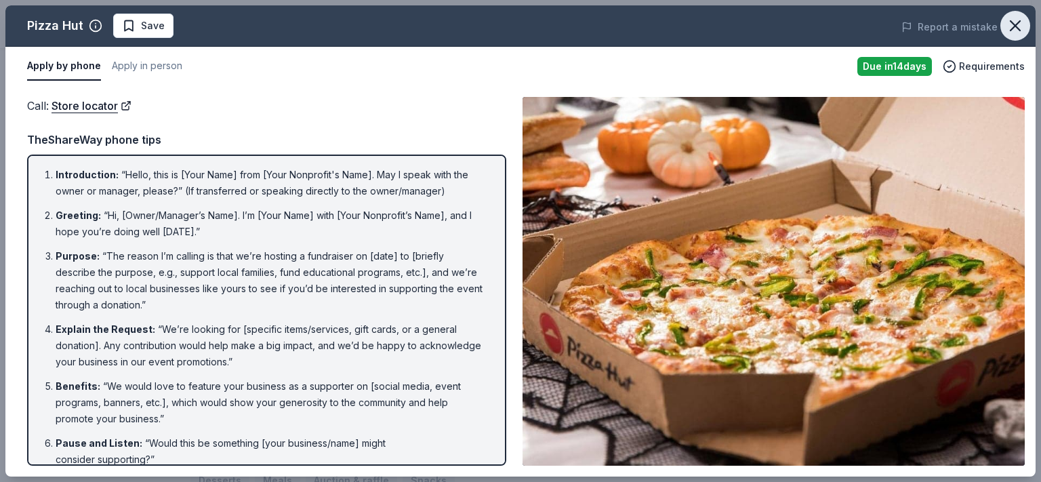
click at [1015, 21] on icon "button" at bounding box center [1014, 25] width 19 height 19
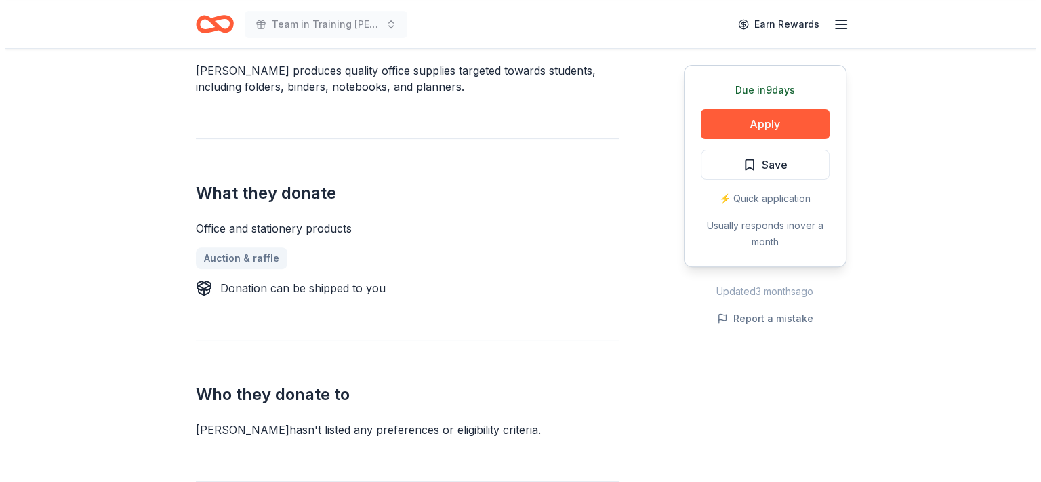
scroll to position [406, 0]
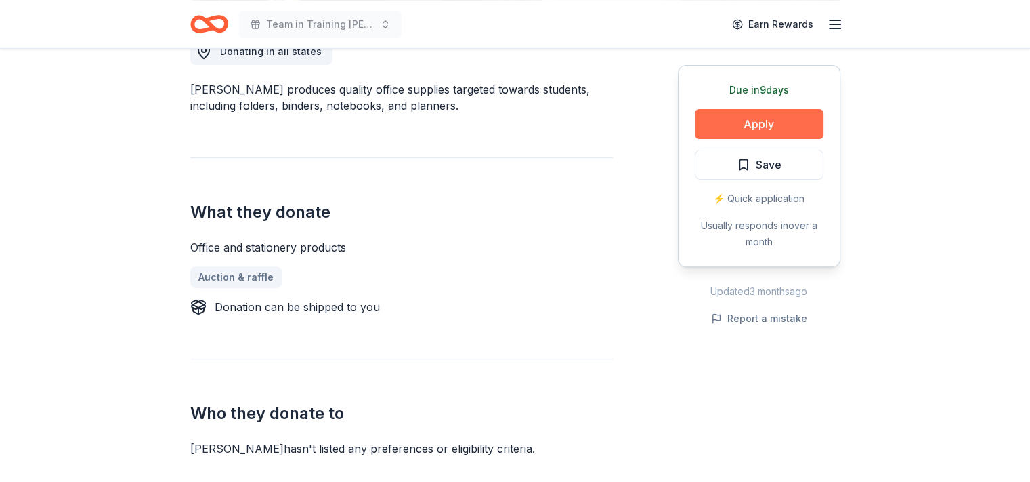
click at [719, 126] on button "Apply" at bounding box center [759, 124] width 129 height 30
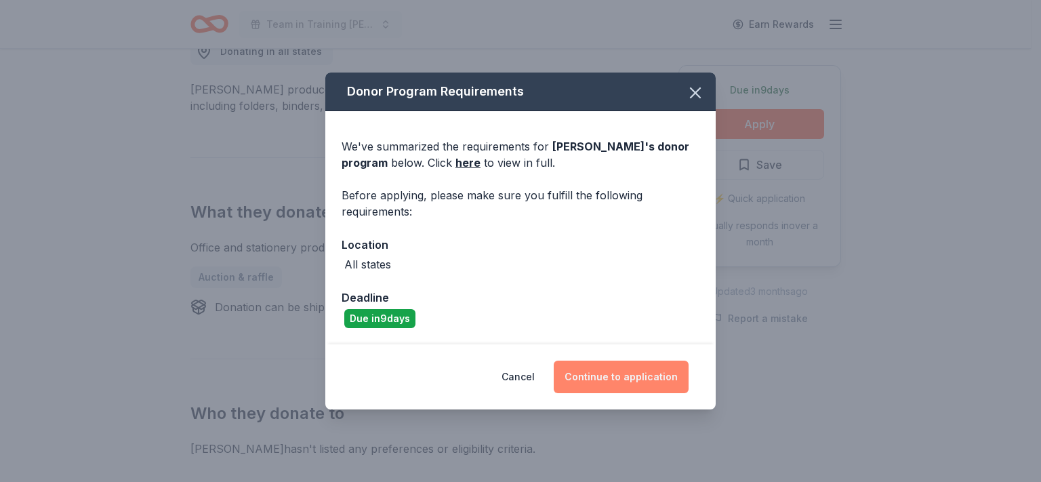
click at [646, 377] on button "Continue to application" at bounding box center [620, 376] width 135 height 33
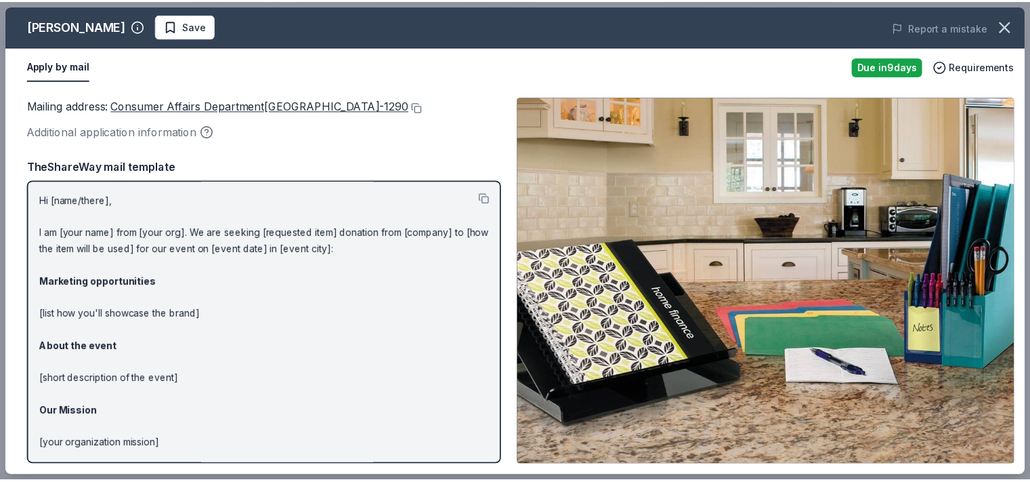
scroll to position [0, 0]
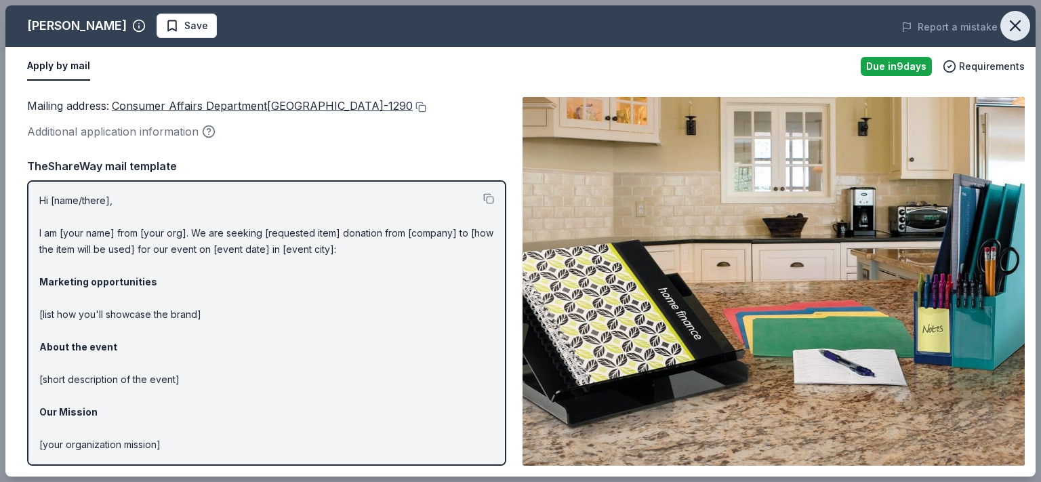
click at [1009, 24] on icon "button" at bounding box center [1014, 25] width 19 height 19
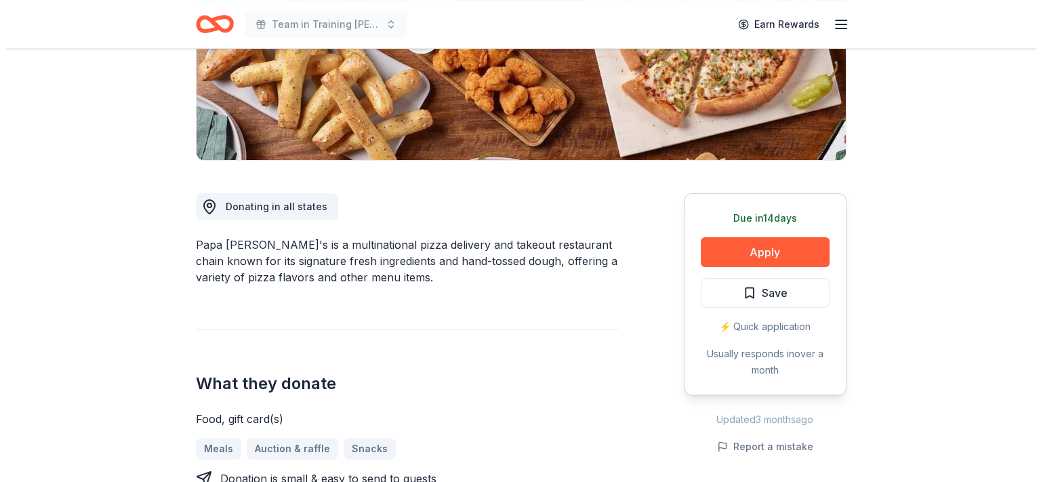
scroll to position [271, 0]
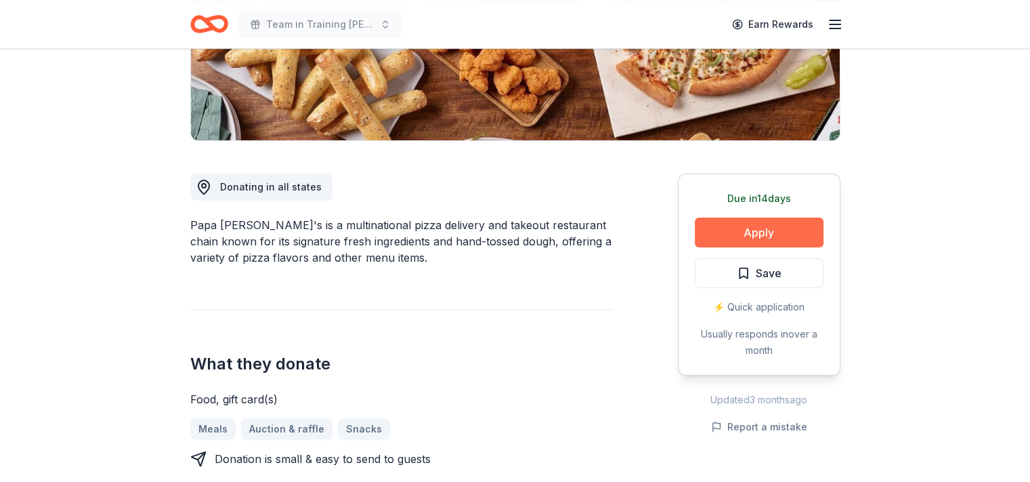
click at [799, 232] on button "Apply" at bounding box center [759, 232] width 129 height 30
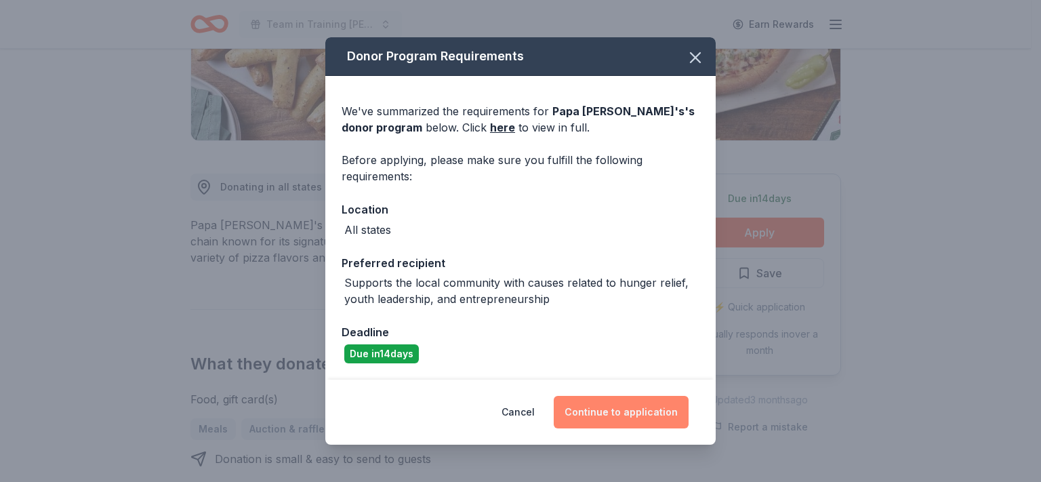
click at [640, 425] on button "Continue to application" at bounding box center [620, 412] width 135 height 33
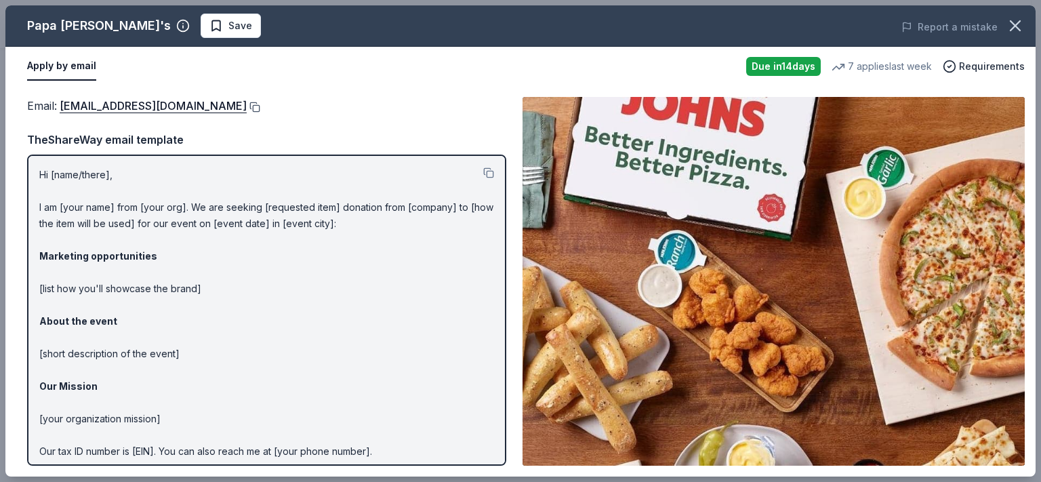
click at [247, 102] on button at bounding box center [254, 107] width 14 height 11
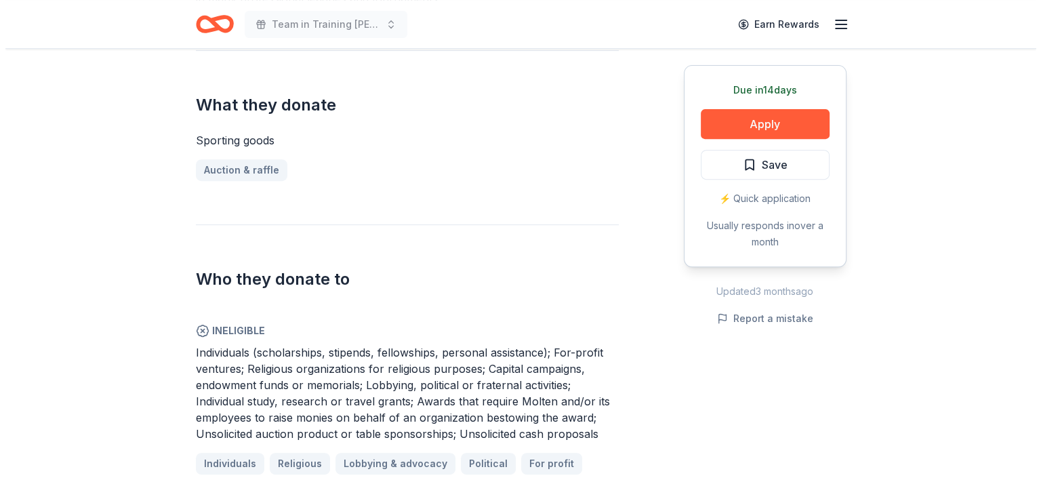
scroll to position [542, 0]
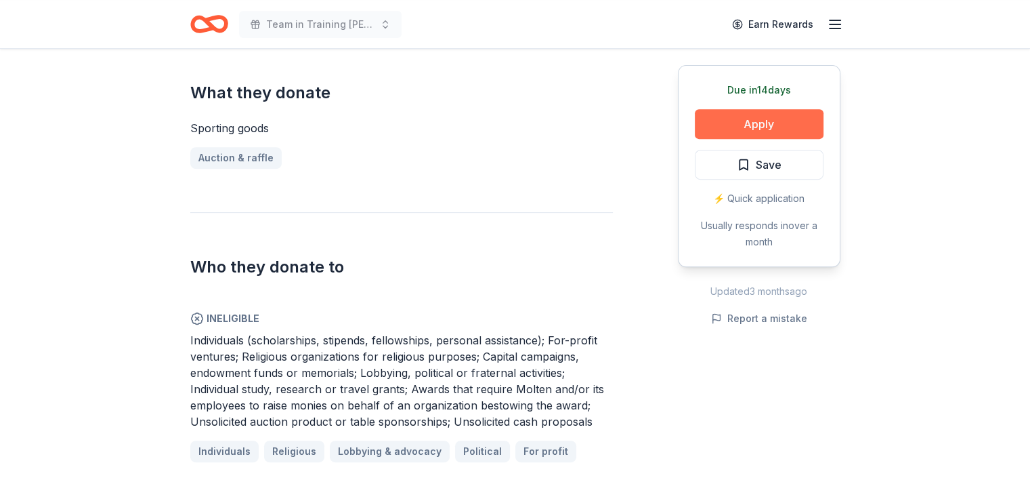
click at [770, 123] on button "Apply" at bounding box center [759, 124] width 129 height 30
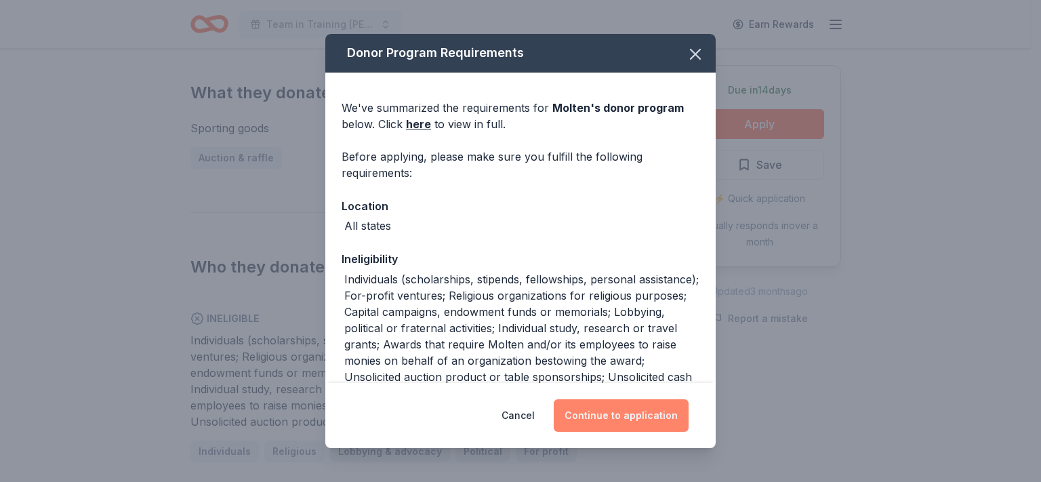
click at [655, 417] on button "Continue to application" at bounding box center [620, 415] width 135 height 33
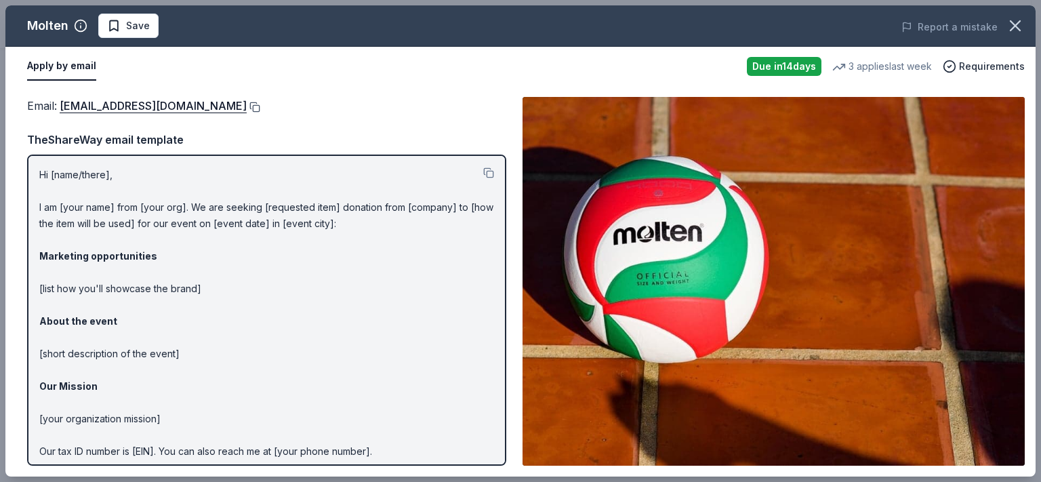
click at [247, 105] on button at bounding box center [254, 107] width 14 height 11
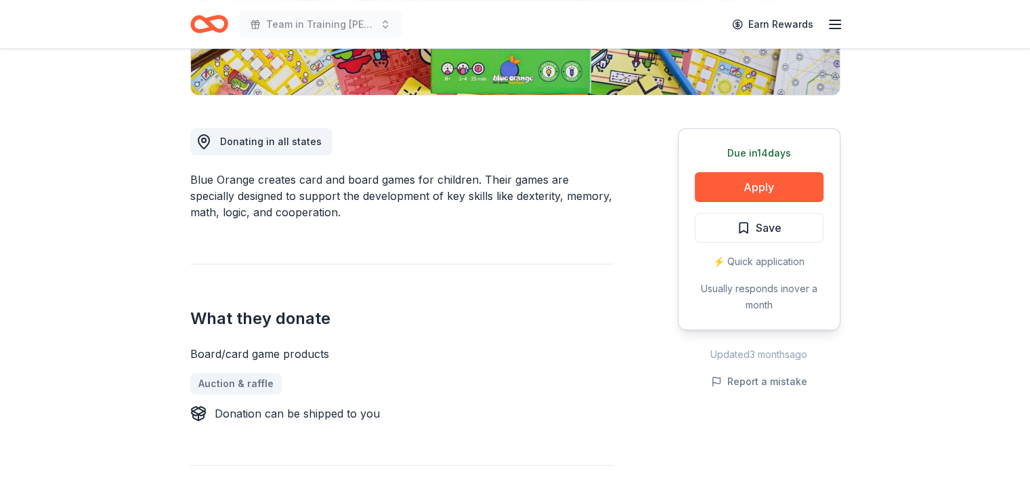
scroll to position [406, 0]
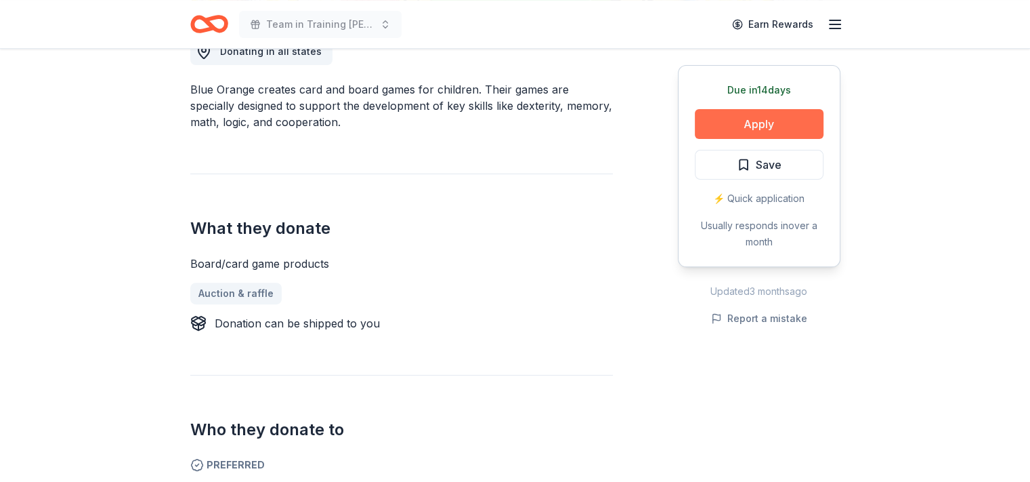
click at [757, 130] on button "Apply" at bounding box center [759, 124] width 129 height 30
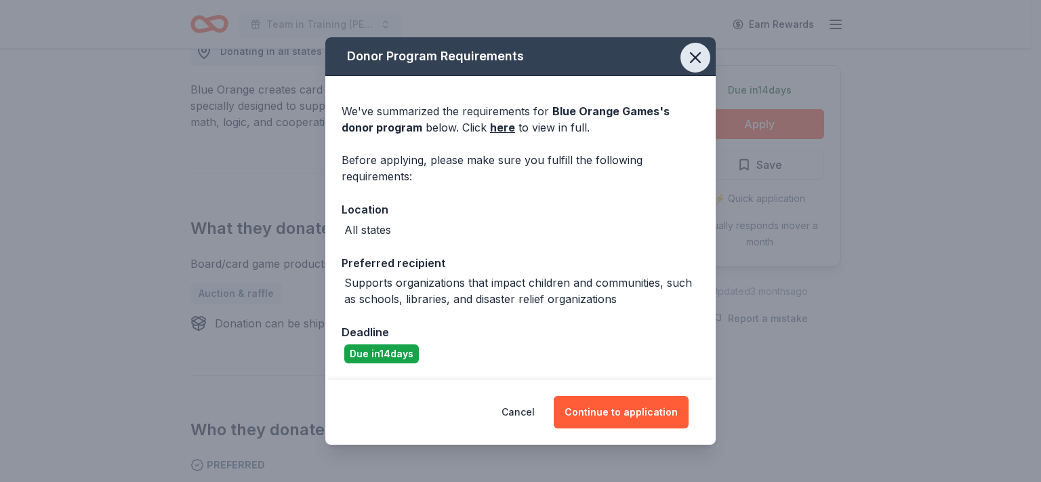
click at [694, 59] on icon "button" at bounding box center [694, 57] width 9 height 9
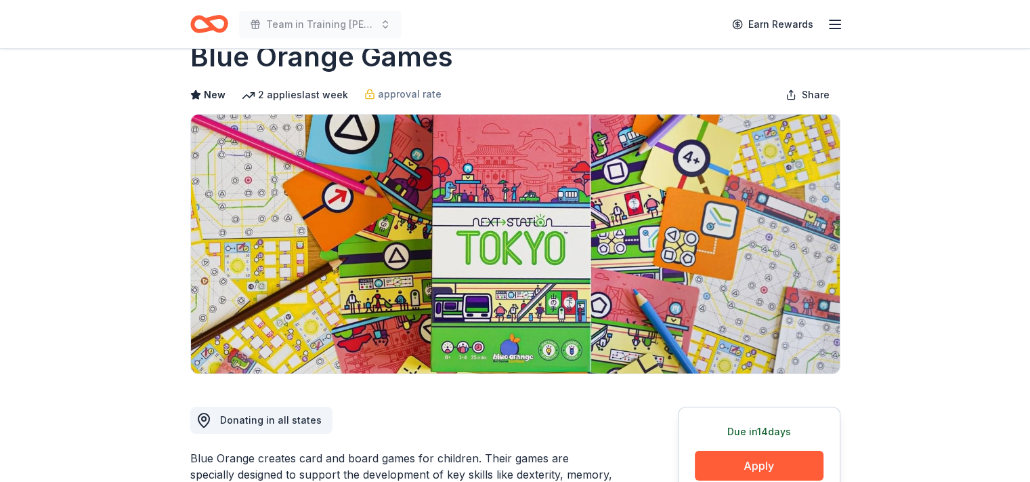
scroll to position [0, 0]
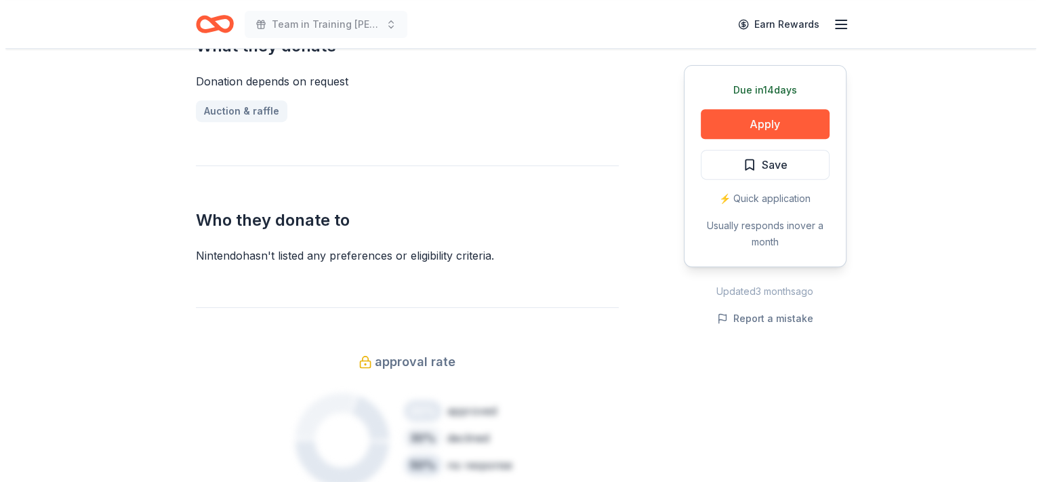
scroll to position [610, 0]
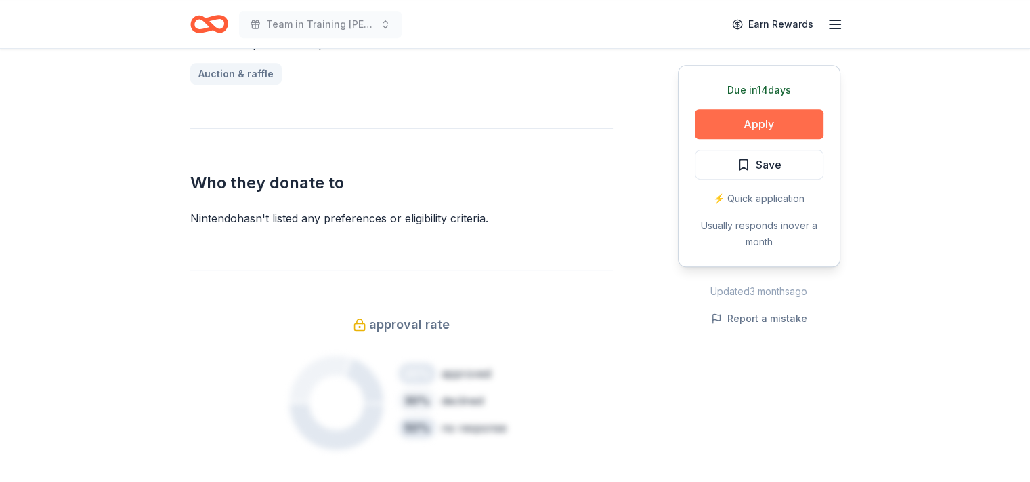
click at [726, 125] on button "Apply" at bounding box center [759, 124] width 129 height 30
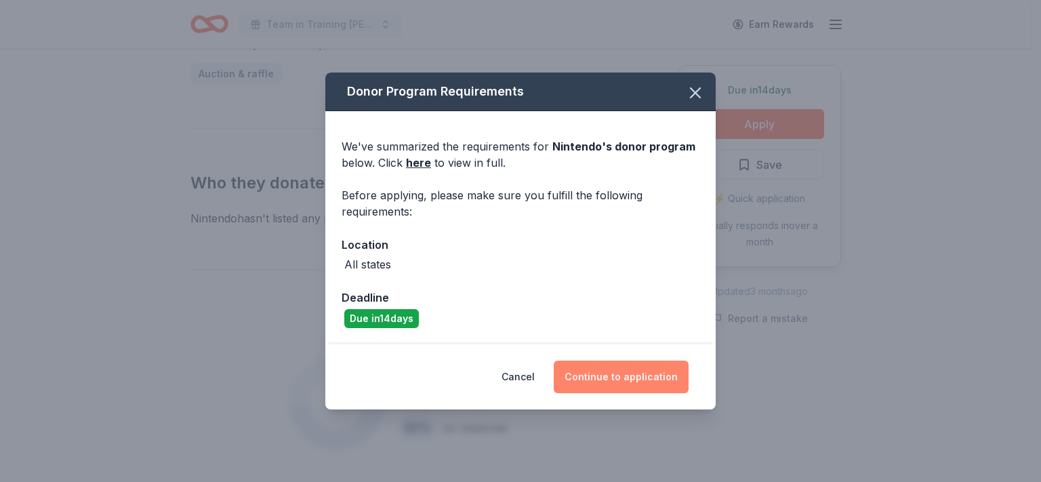
click at [616, 376] on button "Continue to application" at bounding box center [620, 376] width 135 height 33
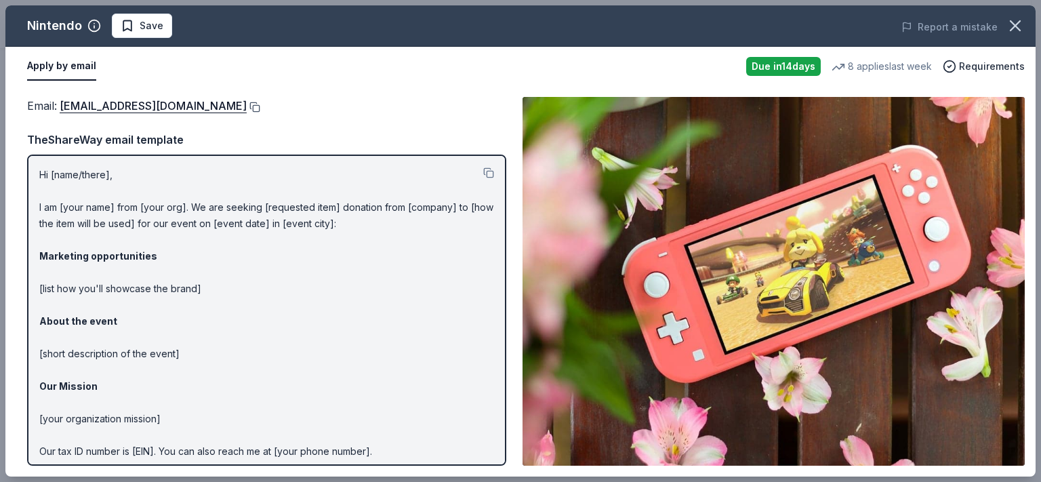
click at [260, 107] on button at bounding box center [254, 107] width 14 height 11
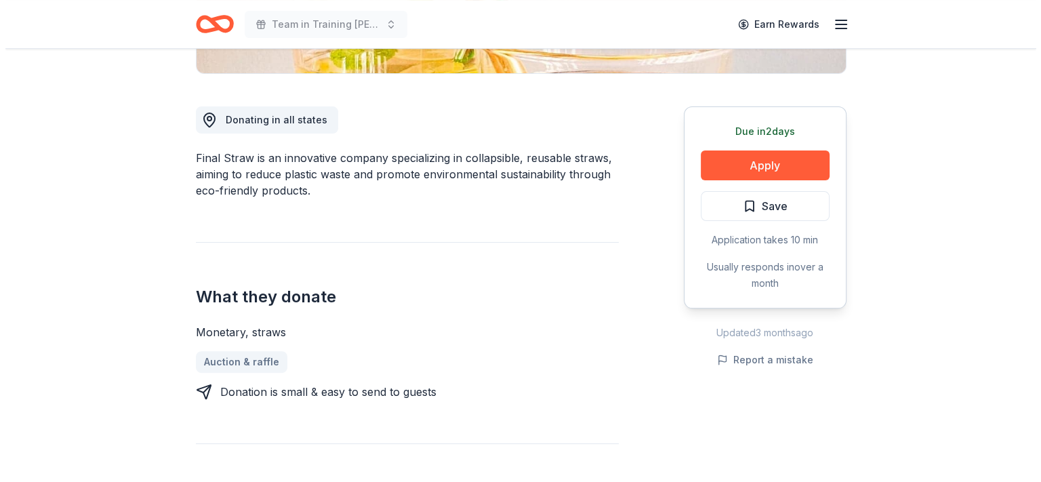
scroll to position [339, 0]
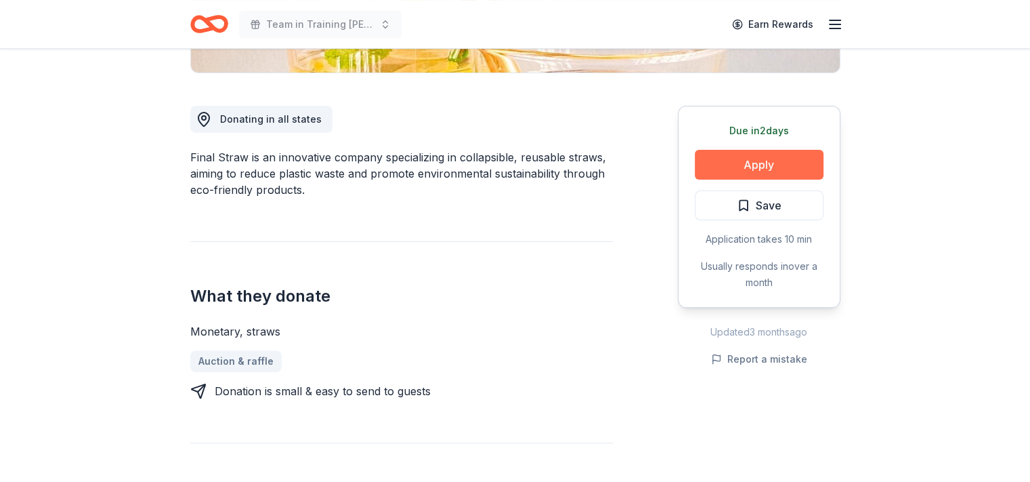
click at [746, 171] on button "Apply" at bounding box center [759, 165] width 129 height 30
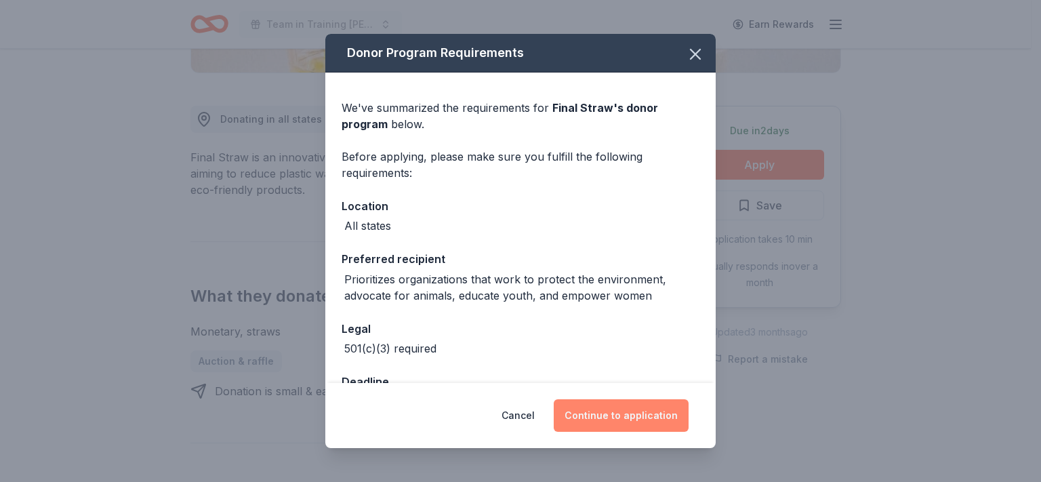
click at [659, 416] on button "Continue to application" at bounding box center [620, 415] width 135 height 33
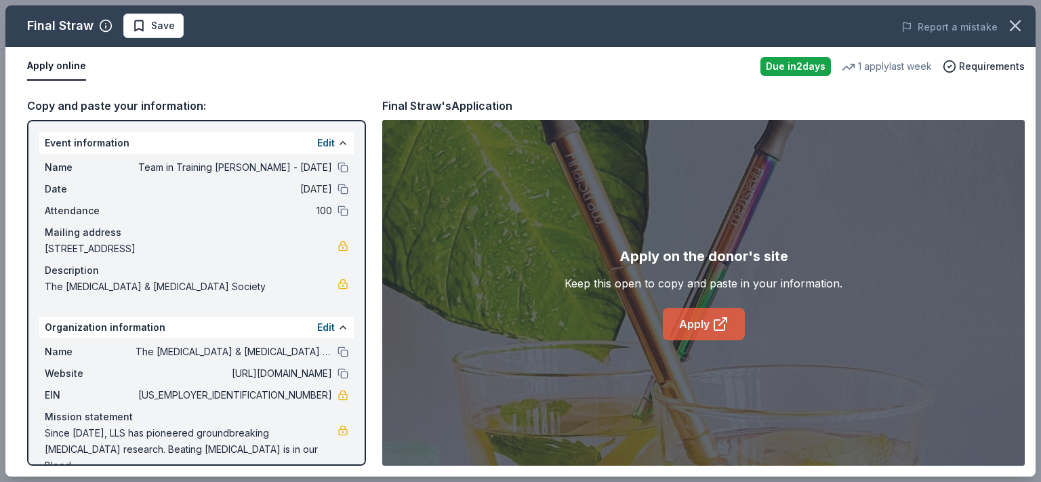
click at [690, 327] on link "Apply" at bounding box center [704, 324] width 82 height 33
